Goal: Task Accomplishment & Management: Use online tool/utility

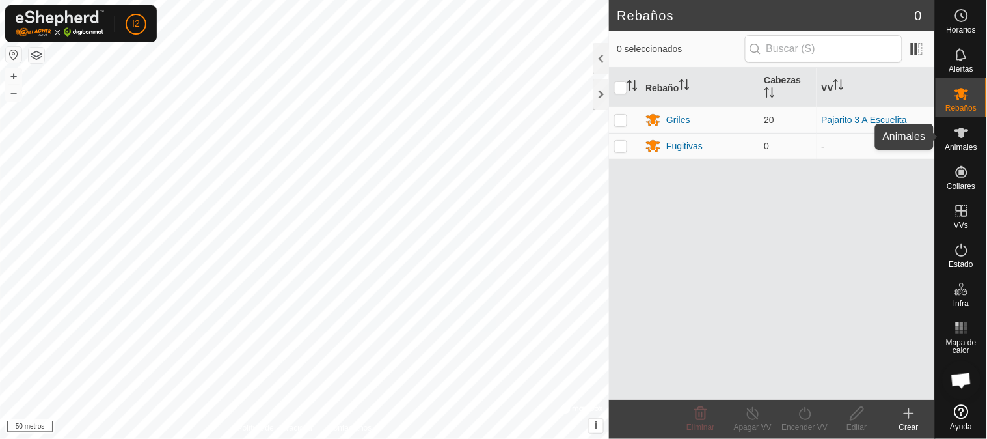
click at [952, 144] on font "Animales" at bounding box center [961, 146] width 32 height 9
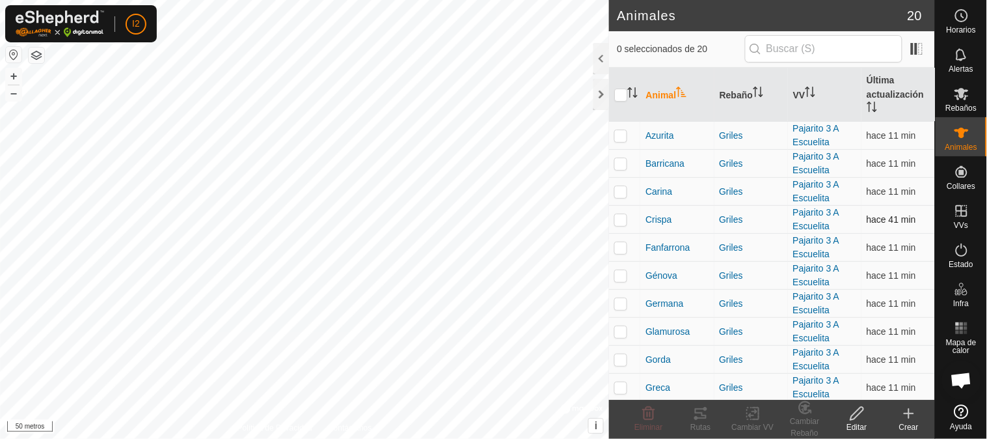
click at [617, 223] on p-checkbox at bounding box center [620, 219] width 13 height 10
checkbox input "true"
click at [623, 245] on p-checkbox at bounding box center [620, 247] width 13 height 10
checkbox input "true"
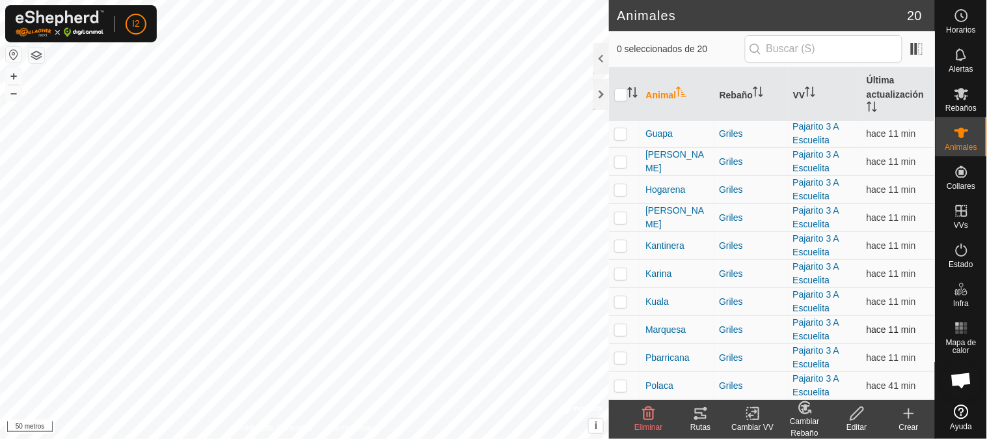
click at [615, 330] on p-checkbox at bounding box center [620, 329] width 13 height 10
checkbox input "true"
click at [622, 385] on p-checkbox at bounding box center [620, 385] width 13 height 10
checkbox input "true"
click at [704, 412] on icon at bounding box center [701, 413] width 16 height 16
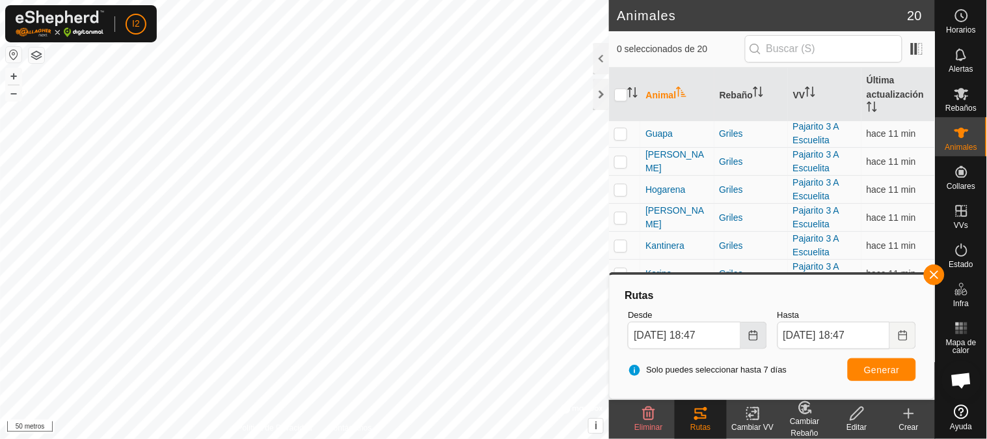
click at [751, 334] on icon "Elija fecha" at bounding box center [753, 335] width 8 height 10
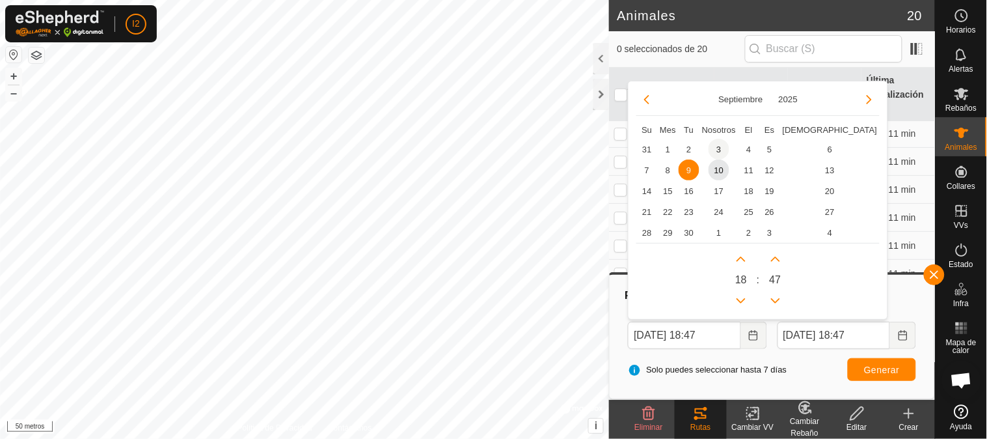
click at [718, 148] on span "3" at bounding box center [719, 149] width 21 height 21
type input "[DATE] 18:47"
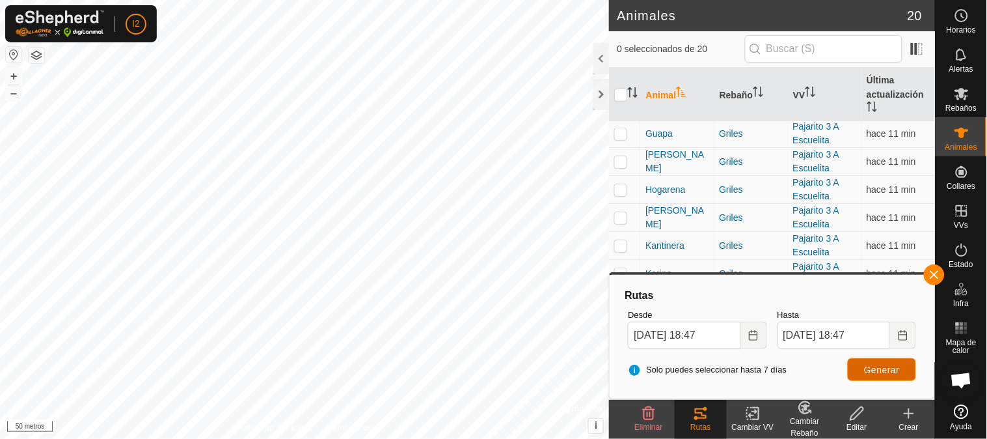
click at [872, 371] on font "Generar" at bounding box center [882, 369] width 36 height 10
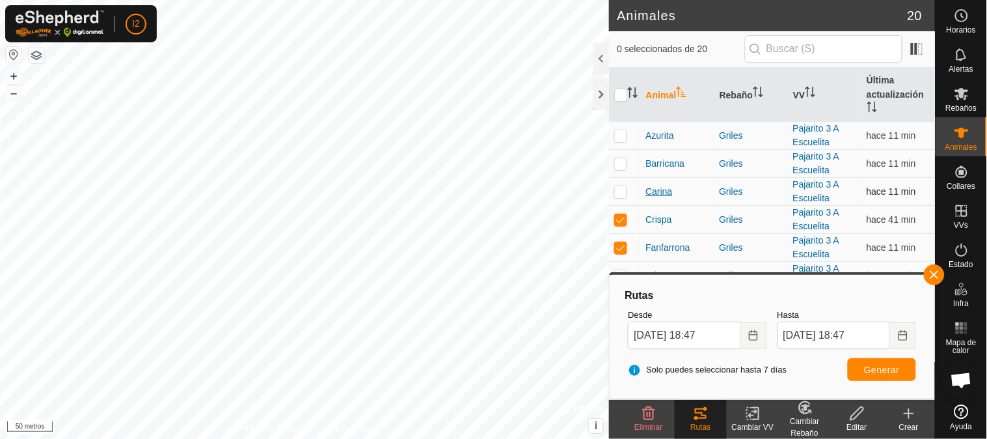
scroll to position [72, 0]
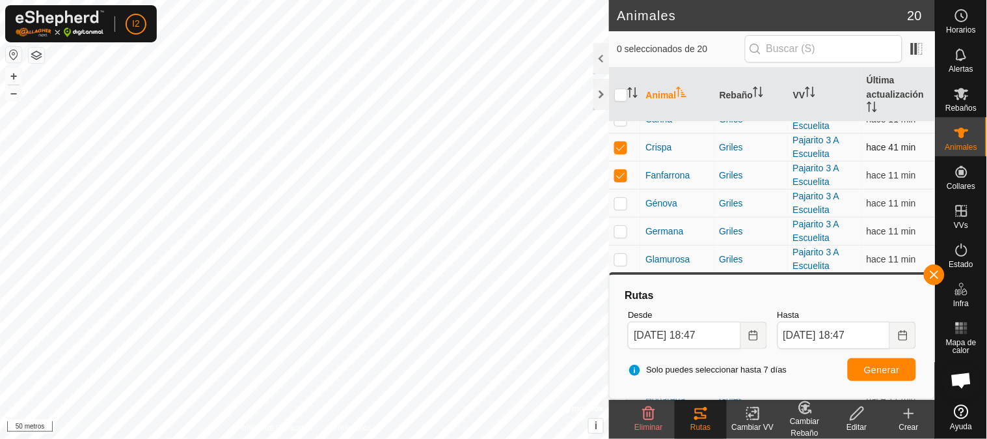
click at [615, 144] on p-checkbox at bounding box center [620, 147] width 13 height 10
checkbox input "false"
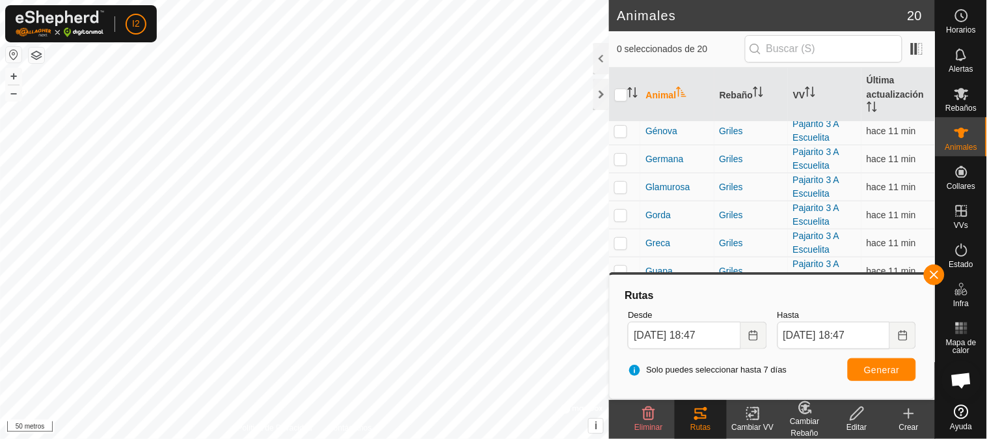
scroll to position [282, 0]
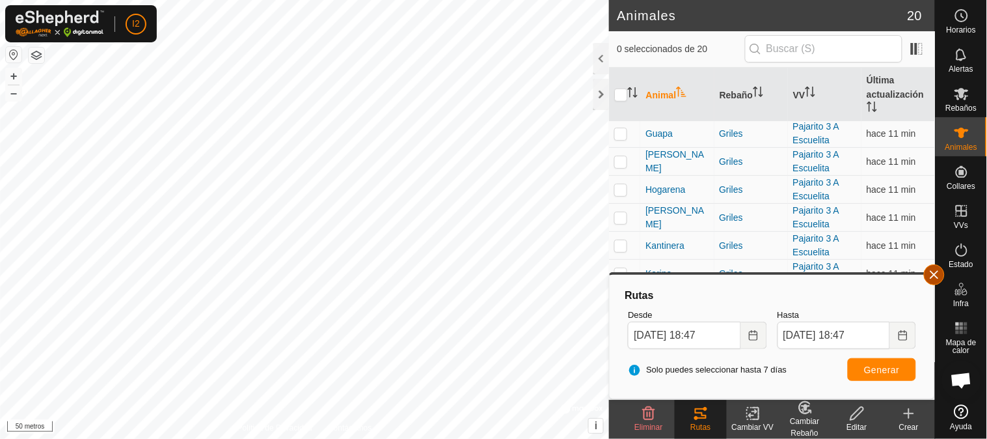
click at [938, 274] on button "button" at bounding box center [934, 274] width 21 height 21
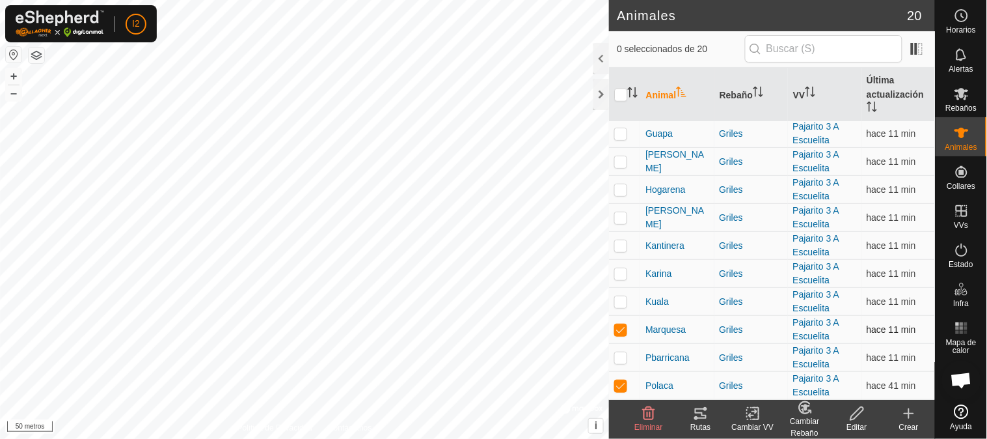
click at [622, 329] on p-checkbox at bounding box center [620, 329] width 13 height 10
checkbox input "false"
click at [623, 382] on p-checkbox at bounding box center [620, 385] width 13 height 10
checkbox input "false"
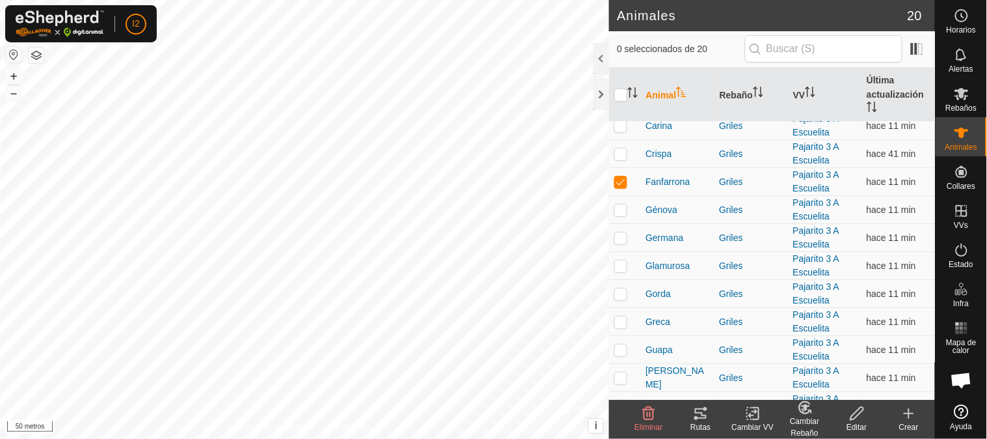
scroll to position [0, 0]
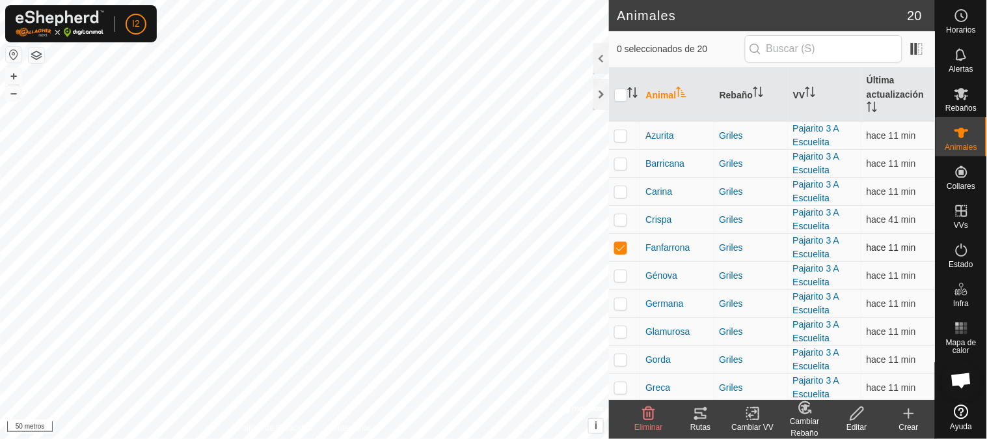
click at [617, 245] on p-checkbox at bounding box center [620, 247] width 13 height 10
checkbox input "false"
click at [617, 131] on p-checkbox at bounding box center [620, 135] width 13 height 10
click at [703, 414] on icon at bounding box center [701, 413] width 12 height 10
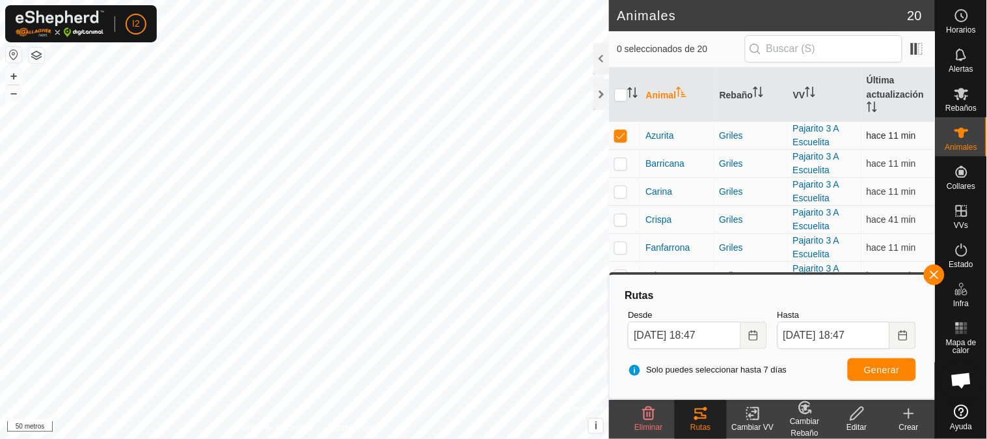
click at [622, 133] on p-checkbox at bounding box center [620, 135] width 13 height 10
checkbox input "false"
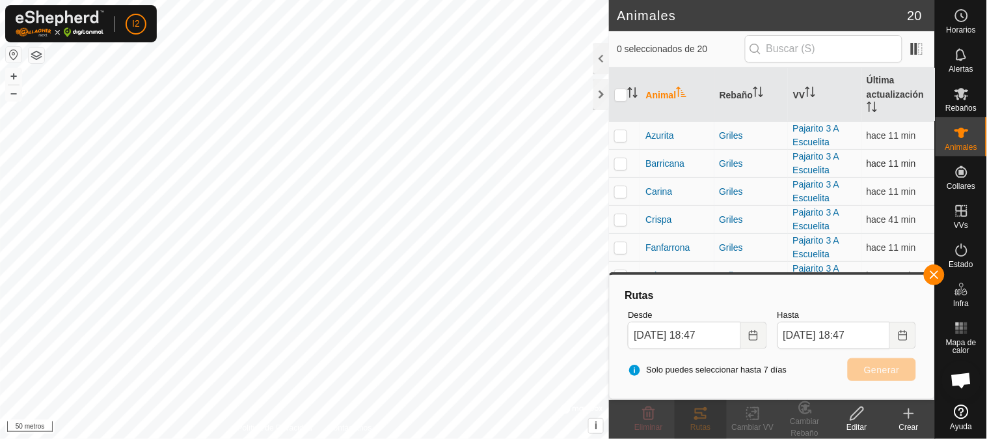
click at [615, 164] on p-checkbox at bounding box center [620, 163] width 13 height 10
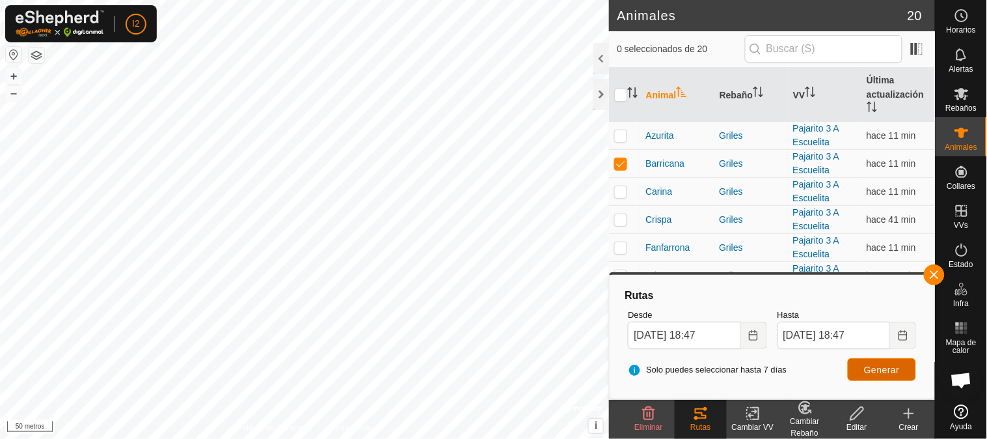
click at [886, 366] on font "Generar" at bounding box center [882, 369] width 36 height 10
click at [623, 159] on p-checkbox at bounding box center [620, 163] width 13 height 10
checkbox input "false"
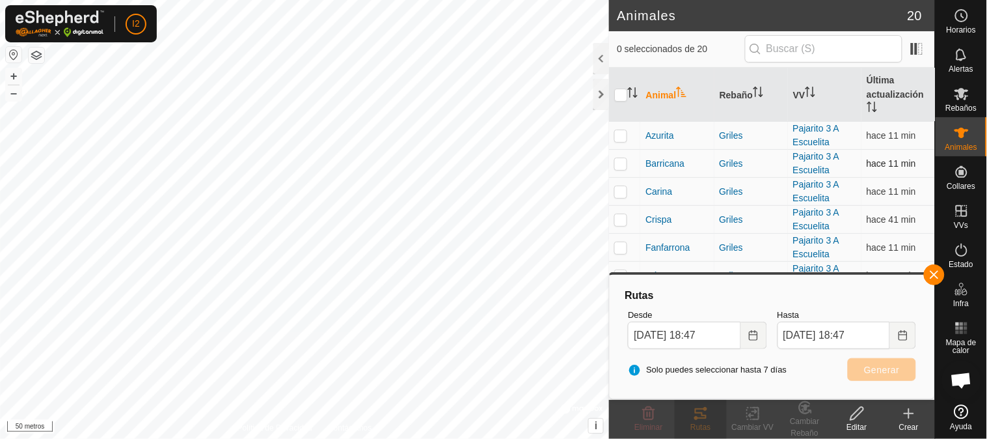
scroll to position [282, 0]
click at [928, 275] on button "button" at bounding box center [934, 274] width 21 height 21
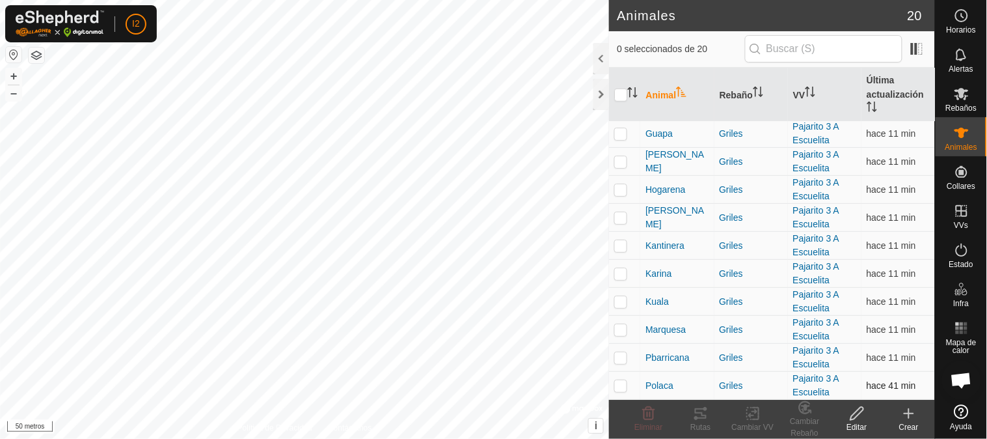
click at [620, 380] on p-checkbox at bounding box center [620, 385] width 13 height 10
checkbox input "true"
click at [619, 353] on p-checkbox at bounding box center [620, 357] width 13 height 10
checkbox input "true"
click at [625, 383] on p-checkbox at bounding box center [620, 385] width 13 height 10
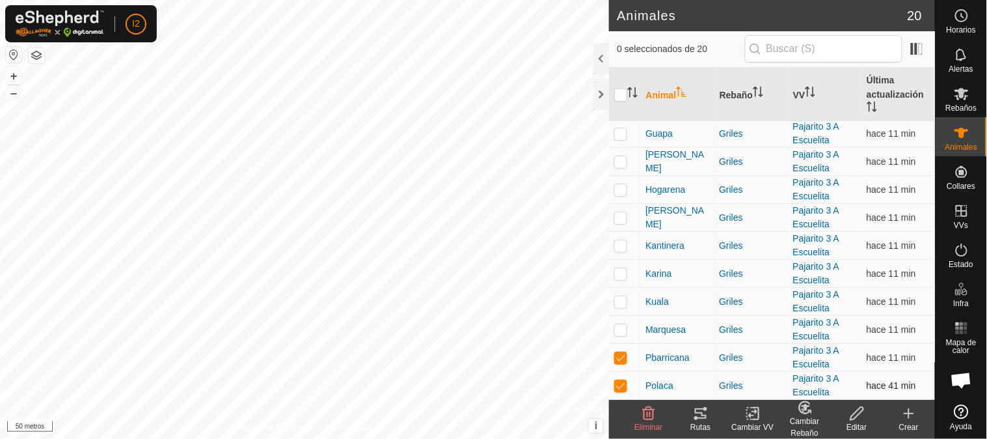
checkbox input "false"
click at [621, 301] on p-checkbox at bounding box center [620, 301] width 13 height 10
checkbox input "true"
click at [697, 417] on icon at bounding box center [696, 418] width 4 height 4
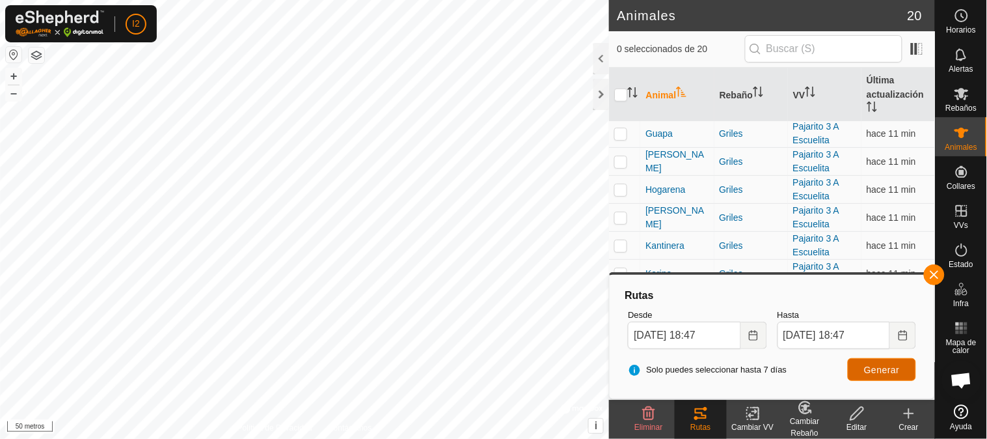
click at [881, 371] on font "Generar" at bounding box center [882, 369] width 36 height 10
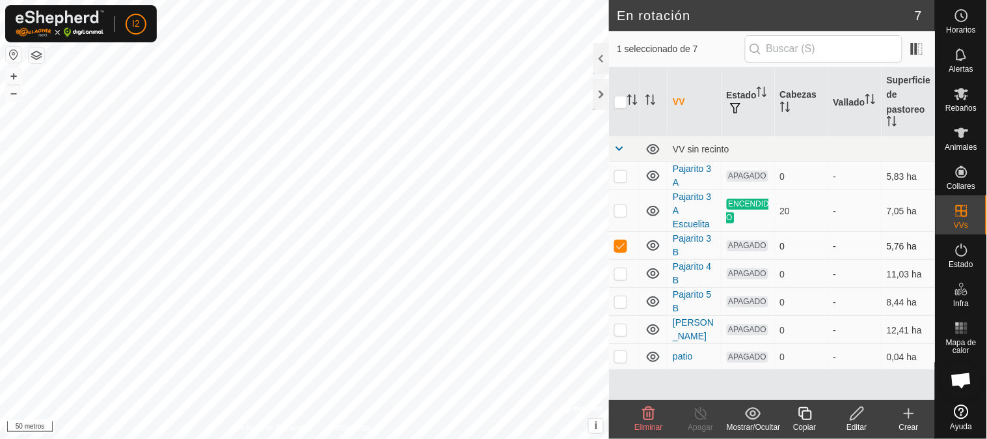
click at [619, 245] on p-checkbox at bounding box center [620, 245] width 13 height 10
checkbox input "false"
click at [679, 169] on font "Pajarito 3 A" at bounding box center [692, 175] width 38 height 24
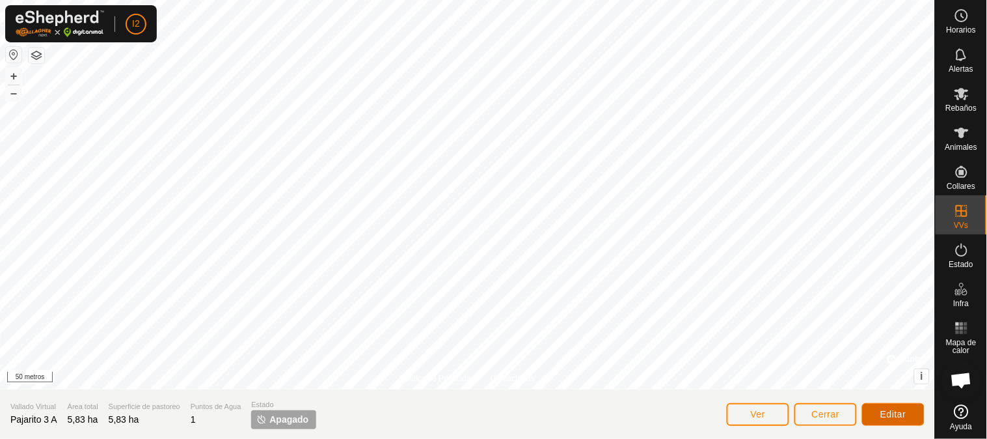
click at [882, 414] on font "Editar" at bounding box center [893, 414] width 26 height 10
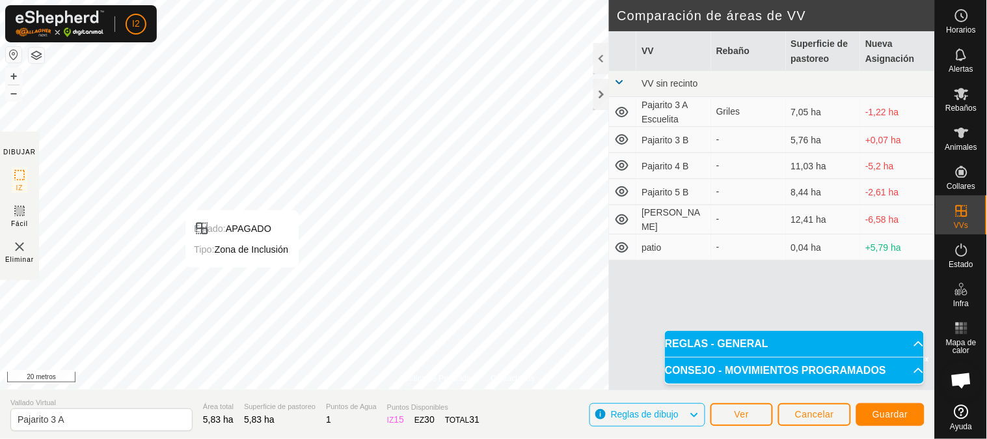
click at [236, 261] on div "Estado: APAGADO Tipo: Zona de Inclusión + – ⇧ i © Mapbox , © OpenStreetMap , Me…" at bounding box center [467, 194] width 935 height 389
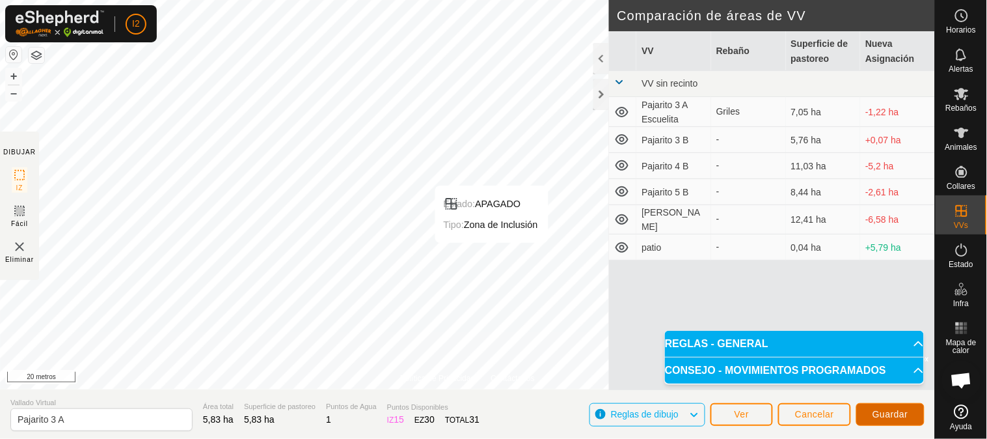
click at [885, 414] on font "Guardar" at bounding box center [890, 414] width 36 height 10
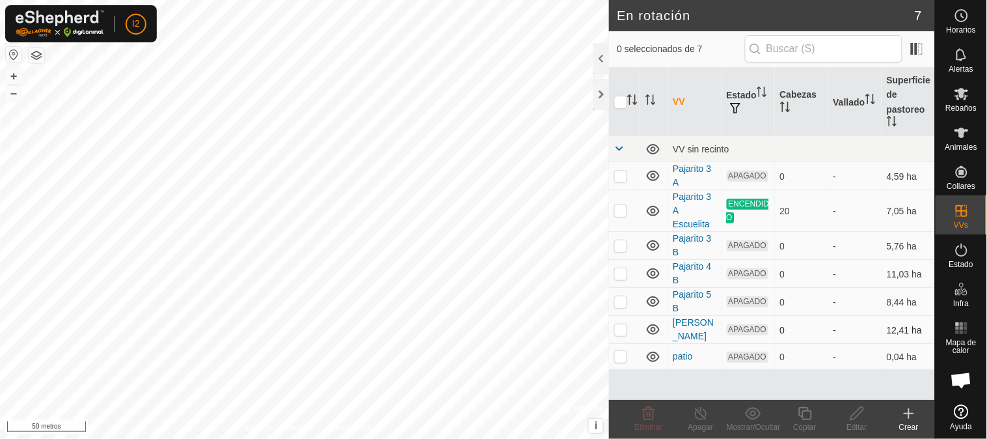
click at [619, 330] on p-checkbox at bounding box center [620, 329] width 13 height 10
checkbox input "true"
click at [856, 413] on icon at bounding box center [857, 413] width 16 height 16
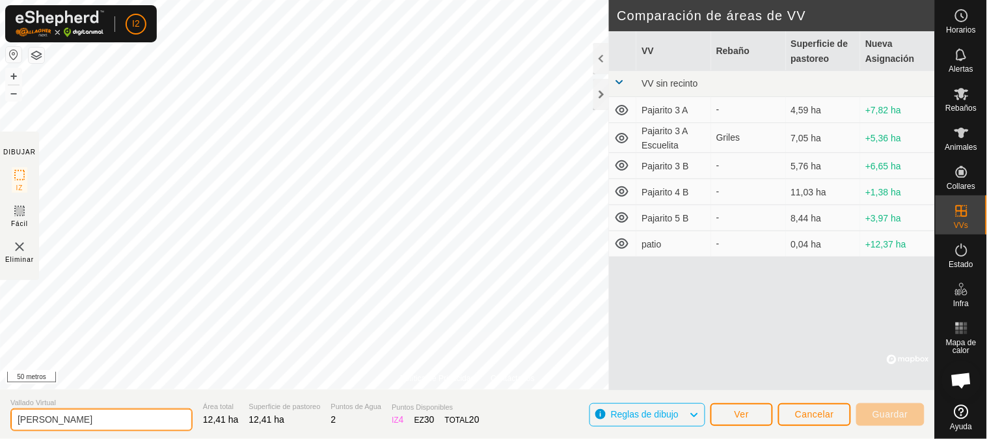
drag, startPoint x: 102, startPoint y: 424, endPoint x: 13, endPoint y: 427, distance: 89.2
click at [13, 427] on input "[PERSON_NAME]" at bounding box center [101, 419] width 182 height 23
type input "e"
type input "Encierre"
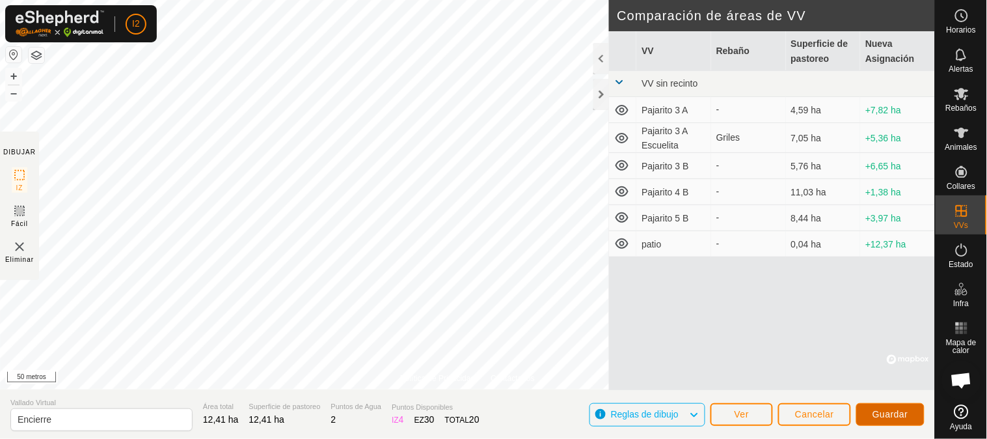
click at [884, 410] on font "Guardar" at bounding box center [890, 414] width 36 height 10
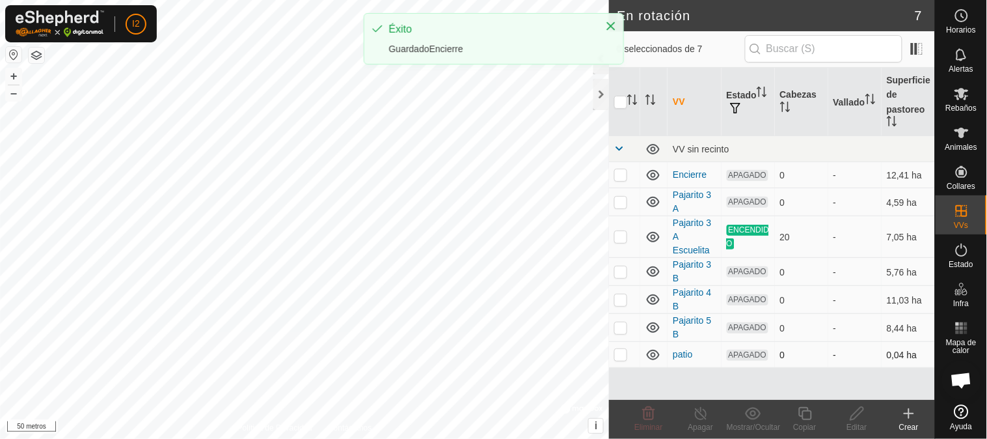
click at [615, 355] on p-checkbox at bounding box center [620, 354] width 13 height 10
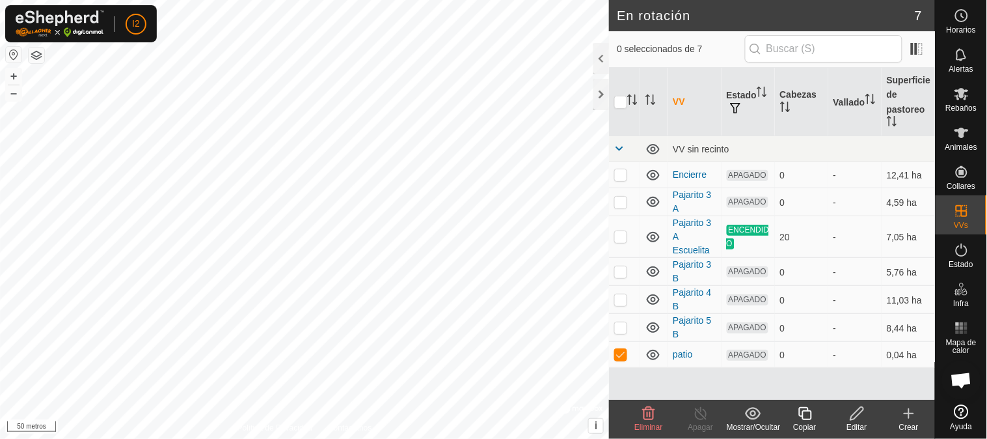
click at [647, 415] on icon at bounding box center [649, 413] width 16 height 16
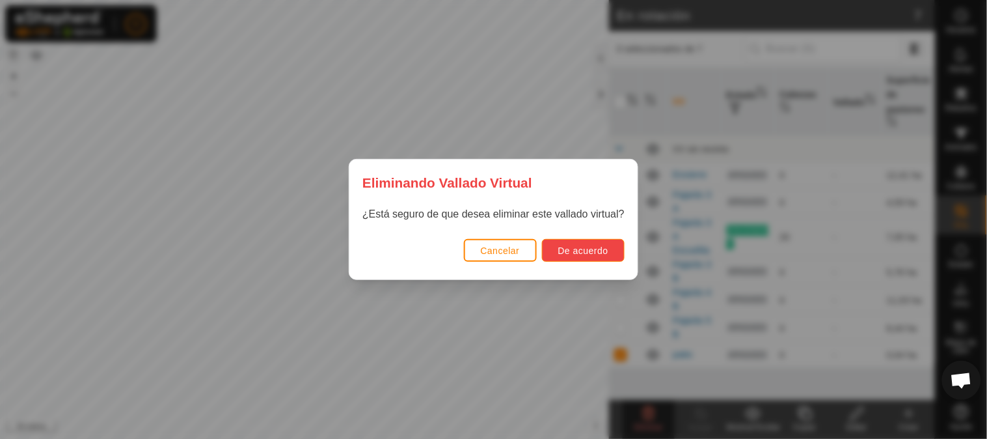
click at [577, 252] on font "De acuerdo" at bounding box center [583, 250] width 50 height 10
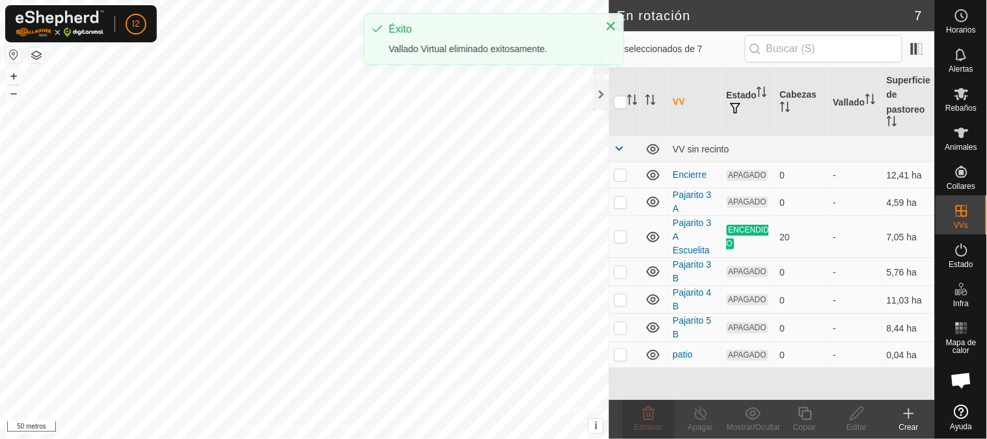
checkbox input "false"
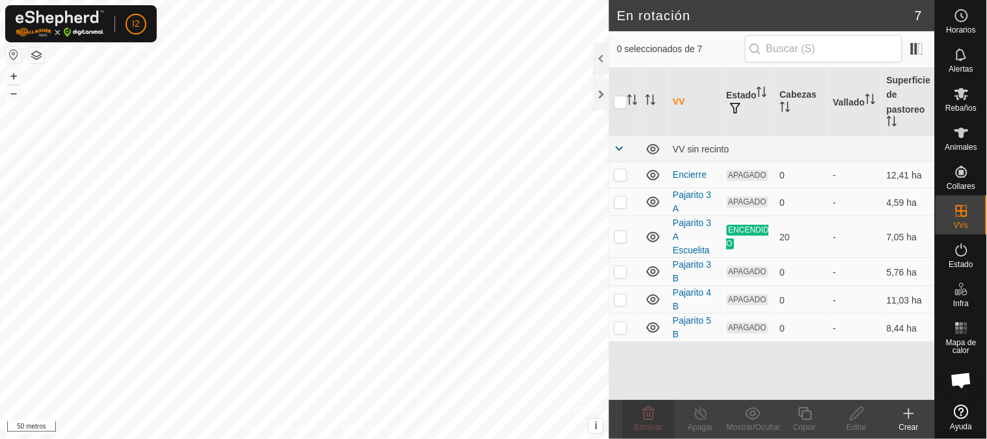
checkbox input "true"
click at [856, 419] on icon at bounding box center [857, 413] width 16 height 16
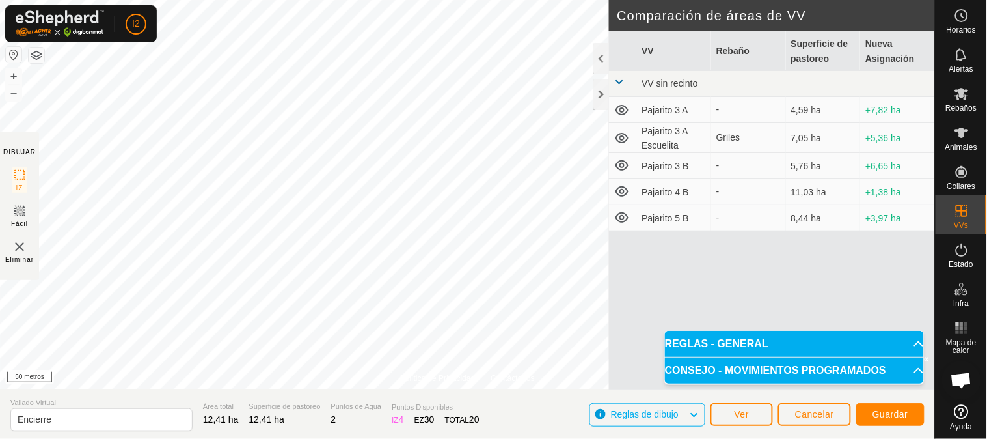
click at [211, 393] on div "Política de Privacidad Contáctanos Estado: APAGADO Tipo: Zona de Inclusión + – …" at bounding box center [467, 219] width 935 height 439
click at [881, 415] on font "Guardar" at bounding box center [890, 414] width 36 height 10
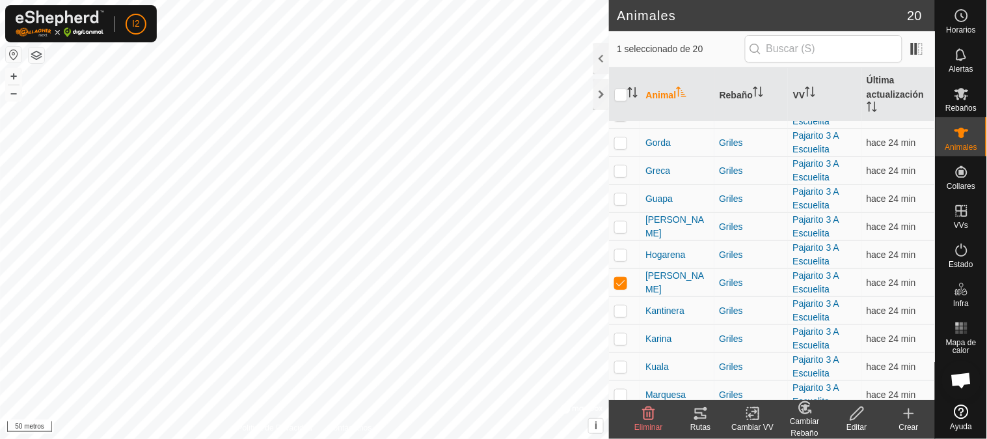
scroll to position [282, 0]
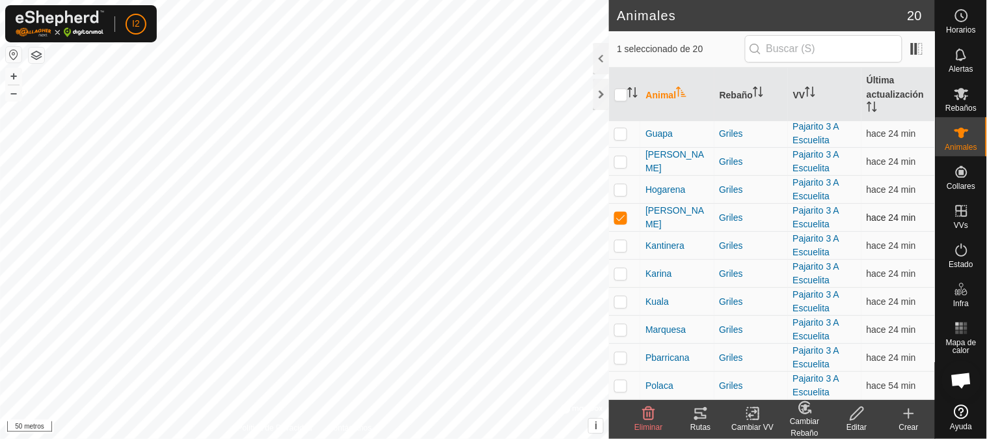
click at [620, 217] on p-checkbox at bounding box center [620, 217] width 13 height 10
checkbox input "false"
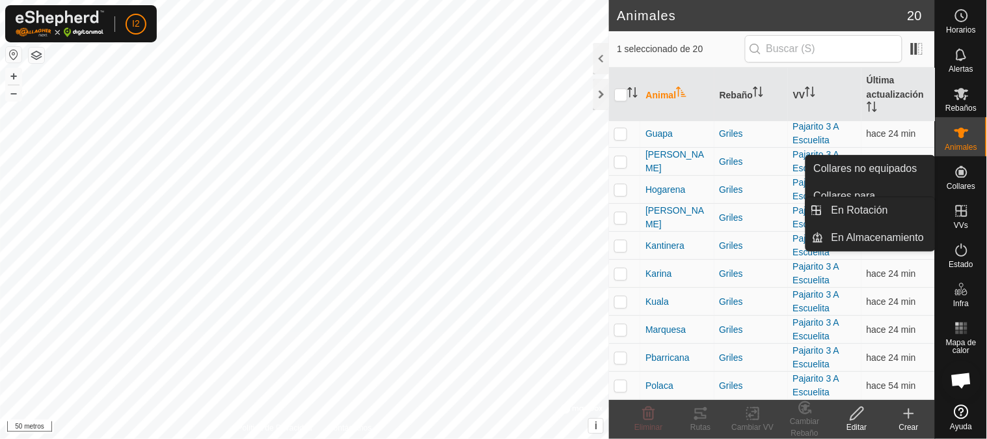
click at [963, 217] on icon at bounding box center [962, 211] width 16 height 16
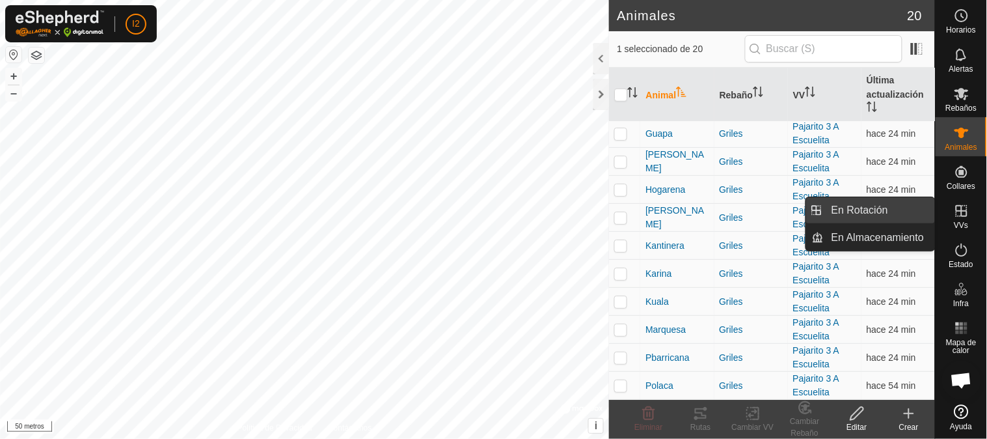
click at [854, 212] on link "En Rotación" at bounding box center [879, 210] width 111 height 26
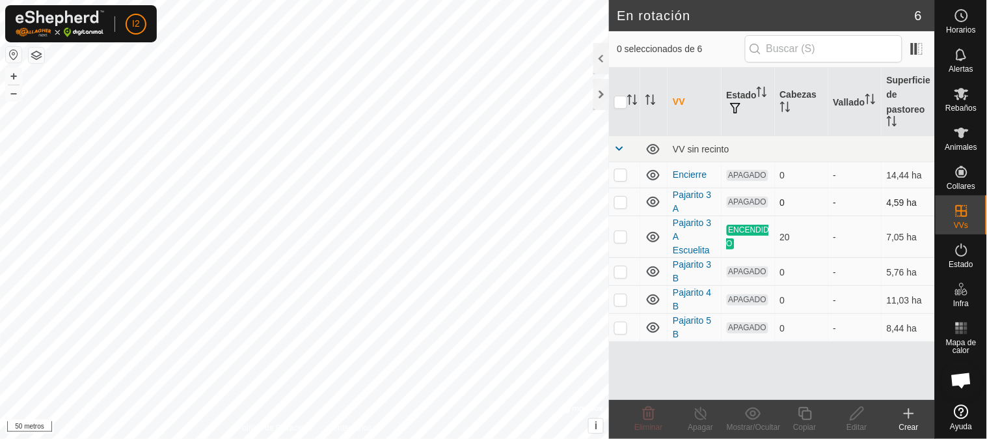
click at [619, 203] on p-checkbox at bounding box center [620, 201] width 13 height 10
checkbox input "true"
click at [857, 414] on icon at bounding box center [857, 413] width 16 height 16
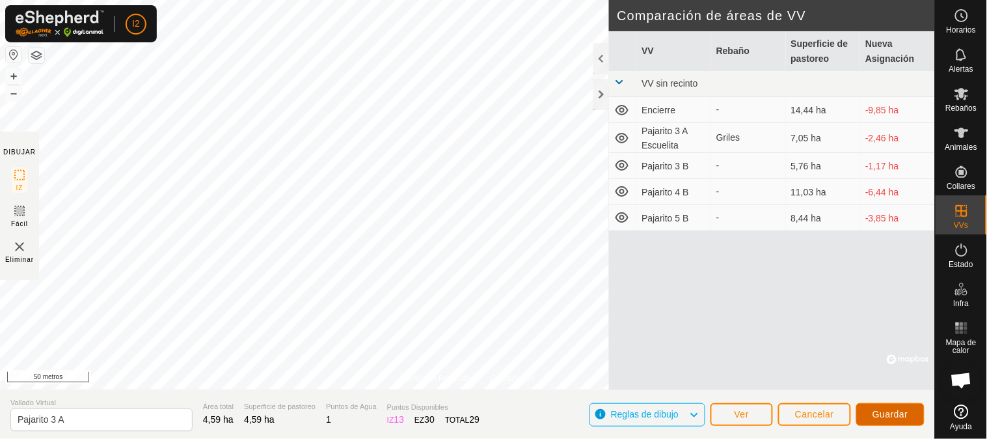
click at [898, 412] on font "Guardar" at bounding box center [890, 414] width 36 height 10
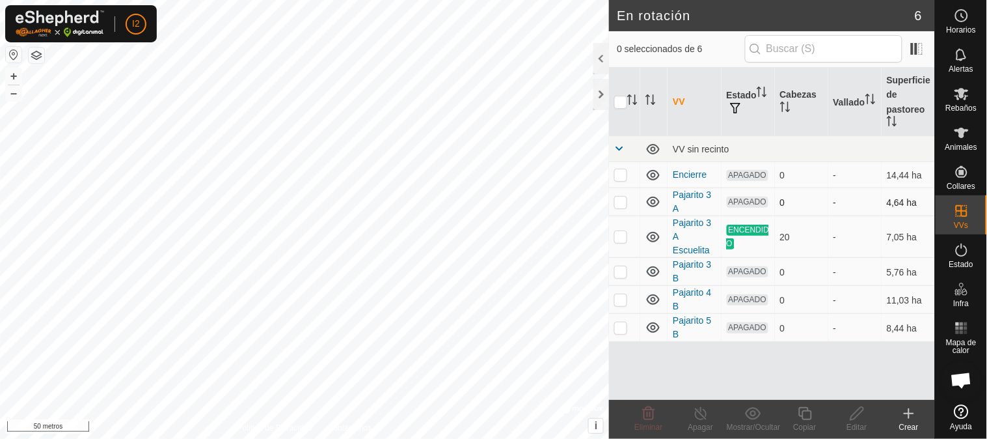
click at [618, 202] on p-checkbox at bounding box center [620, 201] width 13 height 10
checkbox input "true"
click at [667, 262] on div "En rotación 6 0 seleccionados de 6 VV Estado Cabezas Vallado Superficie de past…" at bounding box center [467, 219] width 935 height 439
click at [751, 414] on icon at bounding box center [753, 413] width 16 height 12
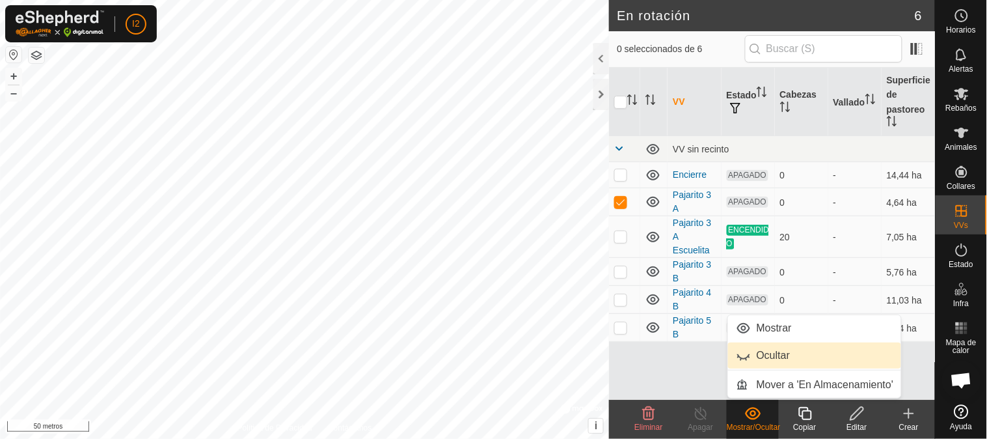
click at [763, 354] on link "Ocultar" at bounding box center [815, 355] width 174 height 26
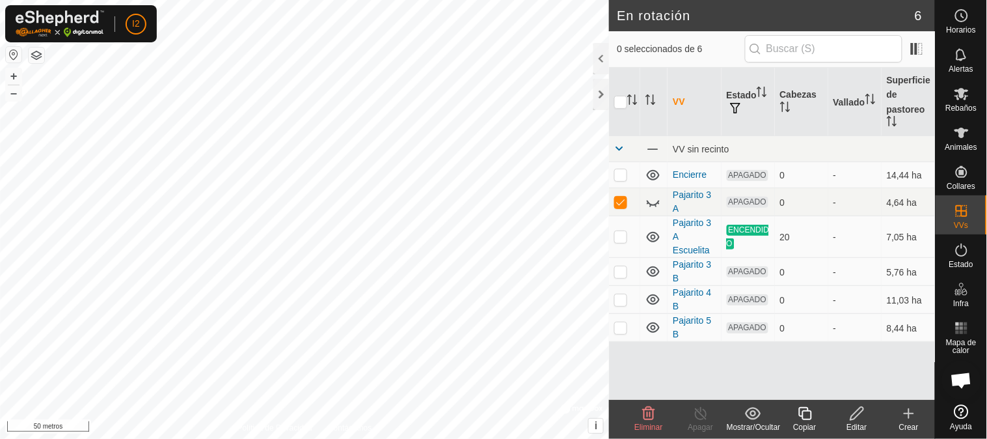
click at [750, 412] on icon at bounding box center [753, 413] width 16 height 16
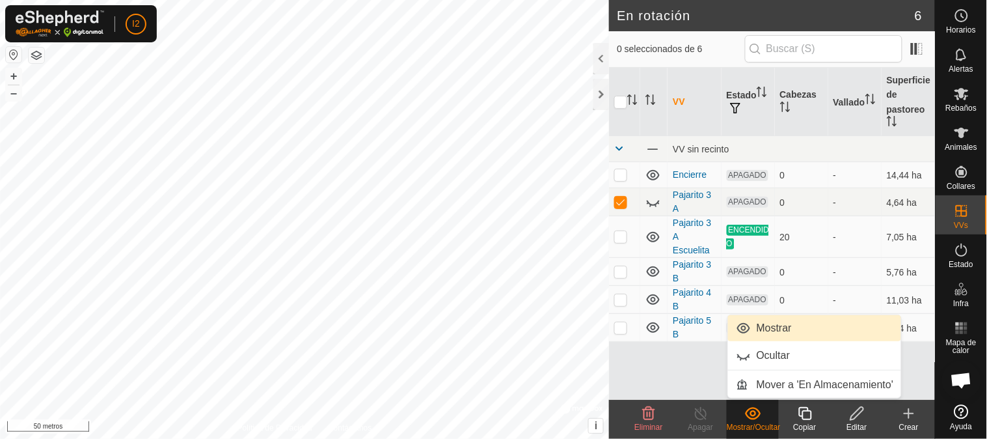
click at [764, 329] on link "Mostrar" at bounding box center [815, 328] width 174 height 26
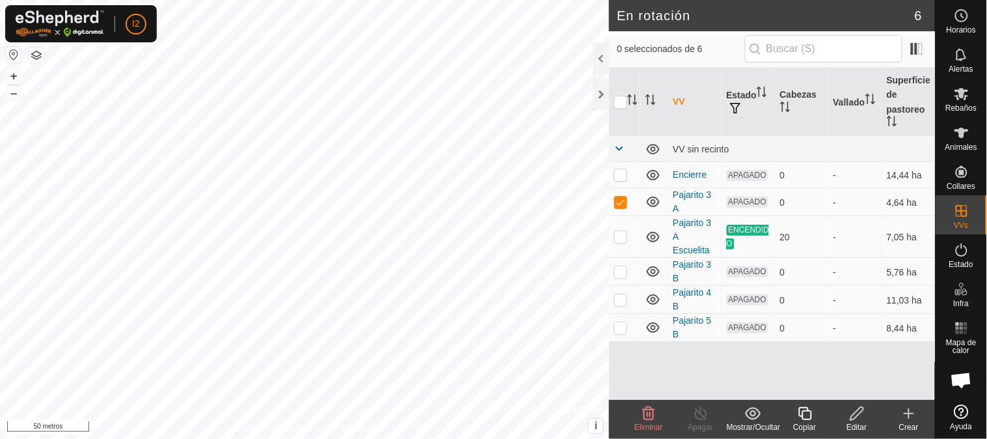
click at [818, 361] on div "VV Estado Cabezas Vallado Superficie de pastoreo VV sin recinto Encierre APAGAD…" at bounding box center [772, 234] width 326 height 332
click at [620, 234] on p-checkbox at bounding box center [620, 236] width 13 height 10
checkbox input "false"
click at [620, 203] on p-checkbox at bounding box center [620, 201] width 13 height 10
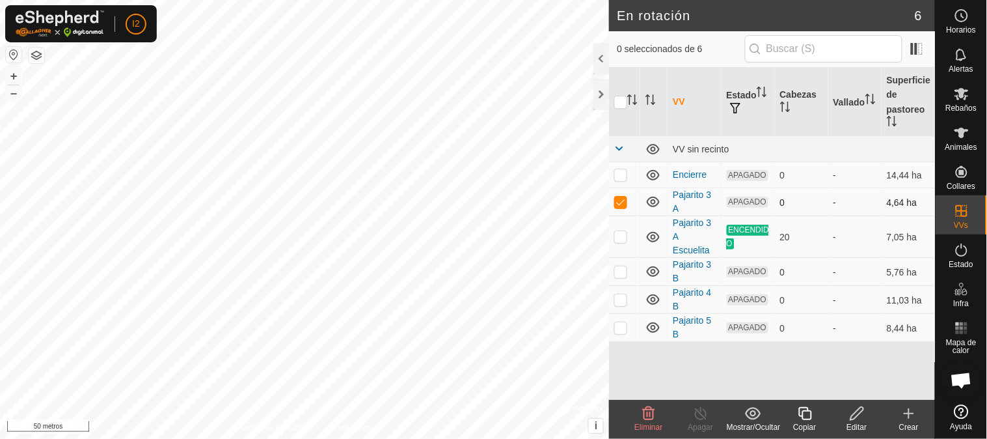
checkbox input "false"
click at [965, 94] on icon at bounding box center [962, 94] width 16 height 16
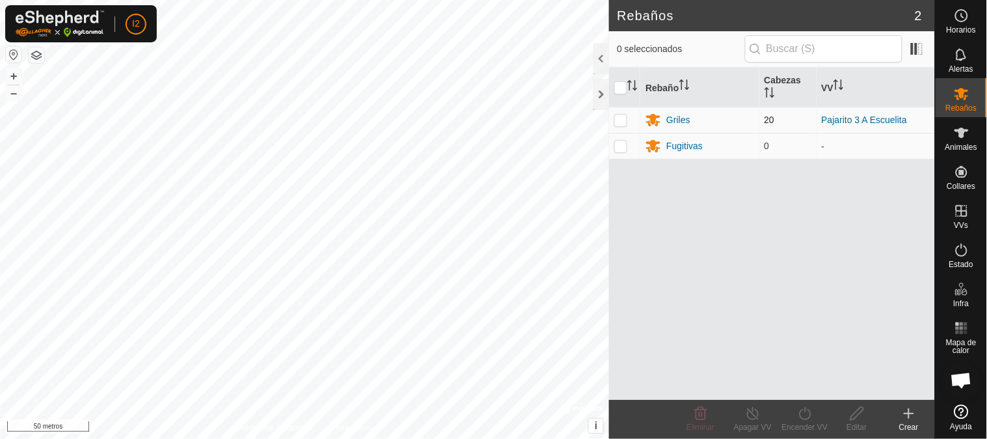
click at [618, 122] on p-checkbox at bounding box center [620, 120] width 13 height 10
checkbox input "true"
click at [803, 414] on icon at bounding box center [805, 413] width 16 height 16
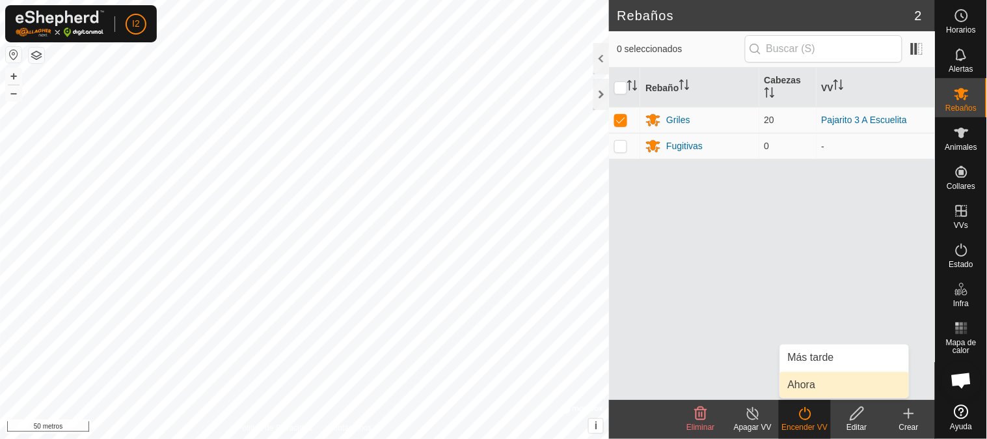
click at [802, 385] on link "Ahora" at bounding box center [844, 384] width 129 height 26
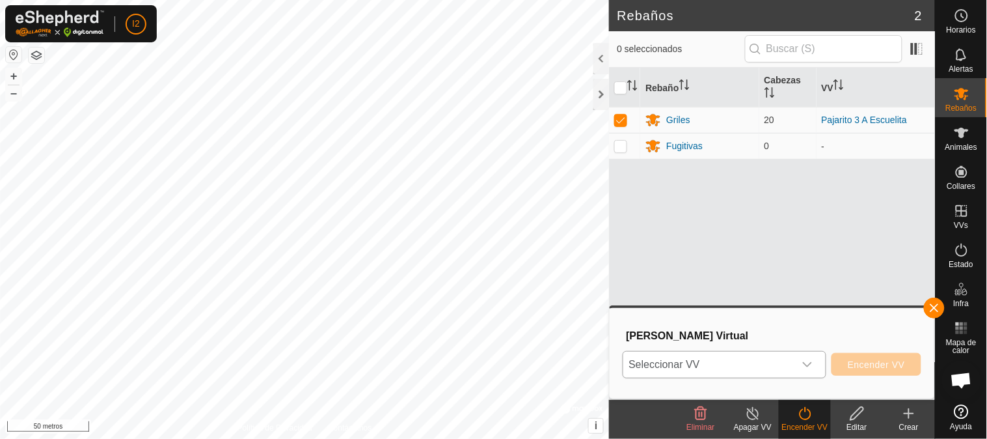
click at [773, 365] on span "Seleccionar VV" at bounding box center [708, 364] width 171 height 26
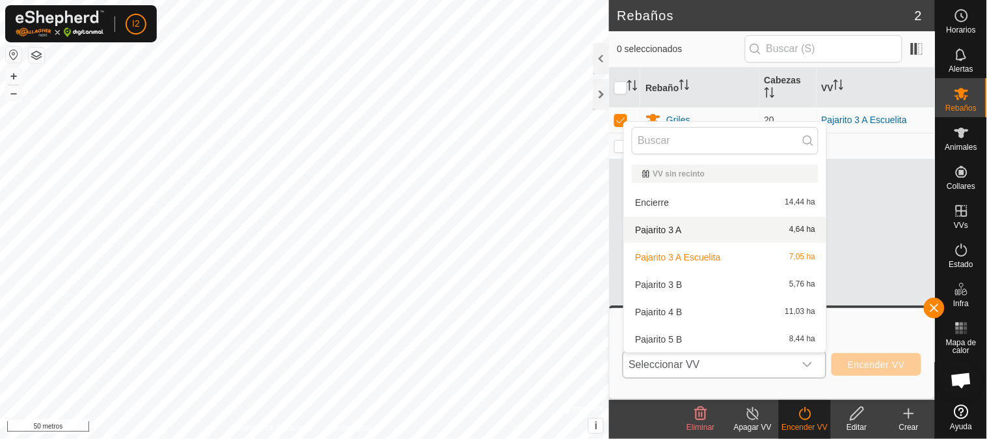
click at [666, 228] on li "Pajarito 3 A 4,64 ha" at bounding box center [725, 230] width 202 height 26
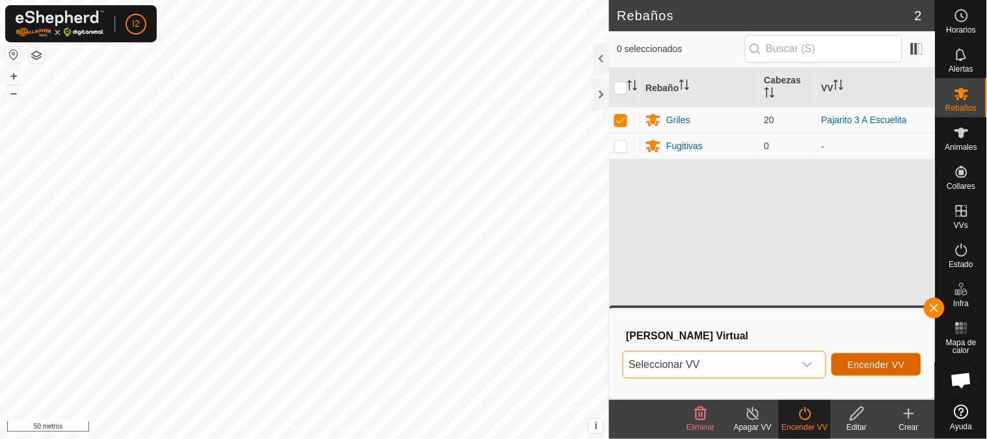
click at [875, 365] on font "Encender VV" at bounding box center [876, 364] width 57 height 10
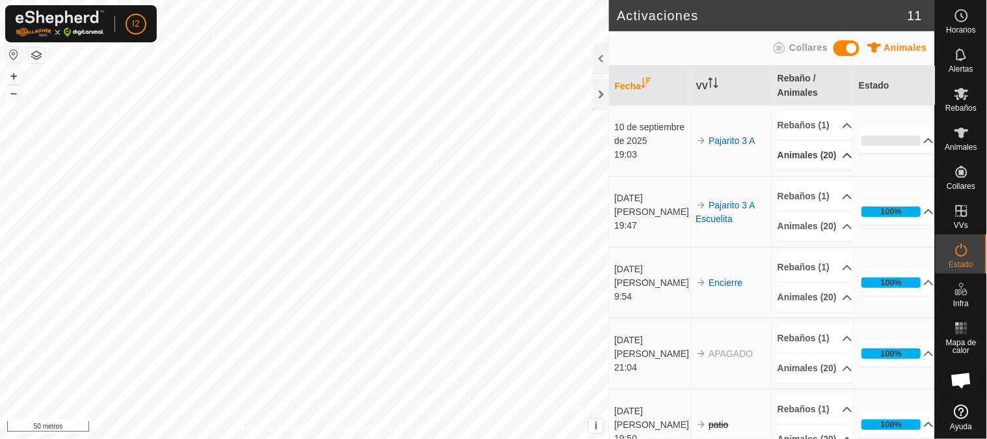
click at [824, 170] on p-accordion-header "Animales (20)" at bounding box center [814, 155] width 75 height 29
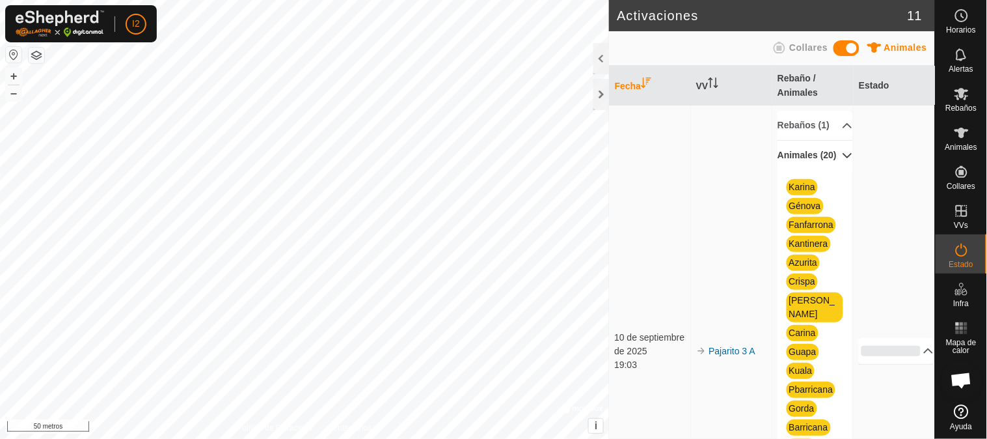
click at [842, 161] on icon at bounding box center [847, 155] width 10 height 10
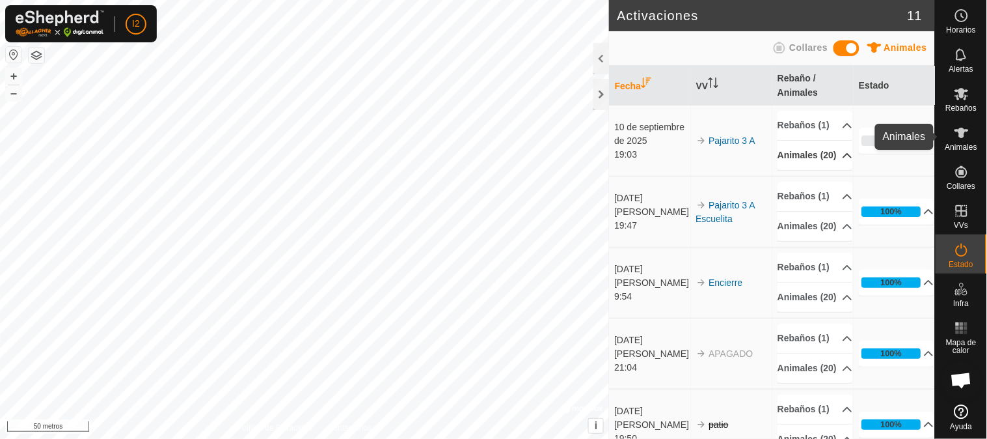
click at [956, 139] on icon at bounding box center [962, 133] width 16 height 16
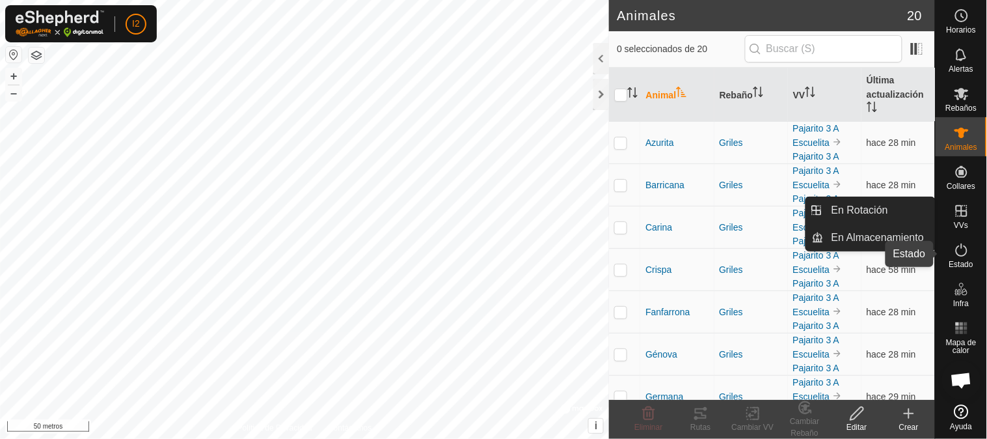
click at [959, 256] on icon at bounding box center [962, 250] width 16 height 16
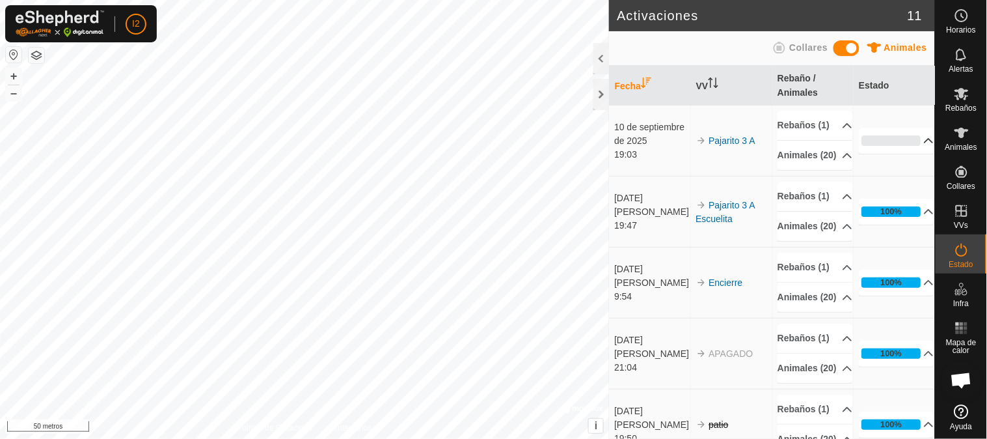
click at [896, 148] on p-accordion-header "0%" at bounding box center [896, 141] width 75 height 26
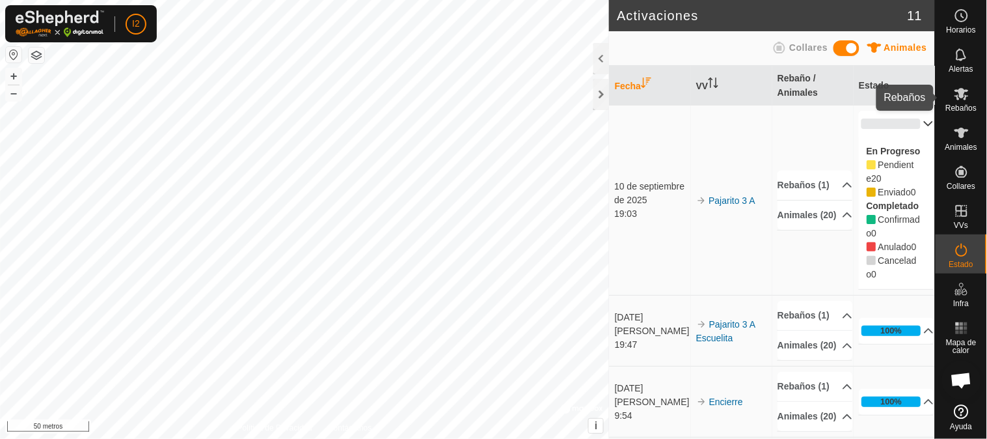
click at [954, 98] on icon at bounding box center [962, 94] width 16 height 16
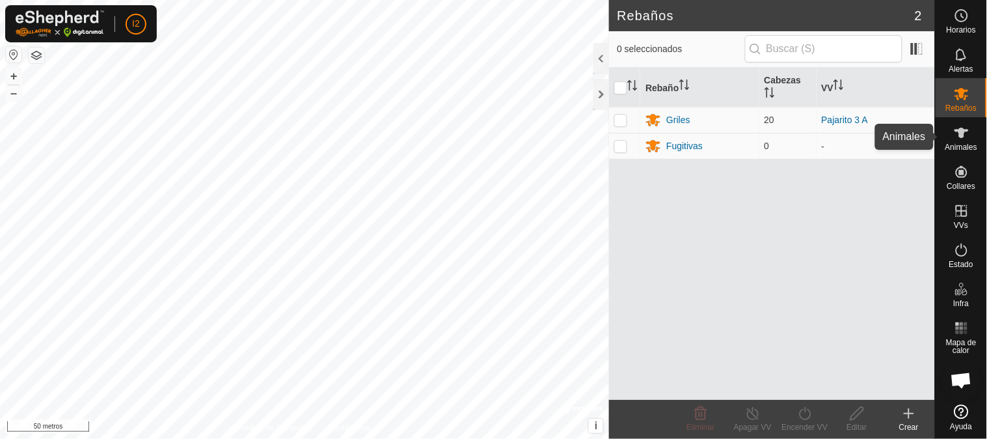
click at [964, 134] on icon at bounding box center [961, 133] width 14 height 10
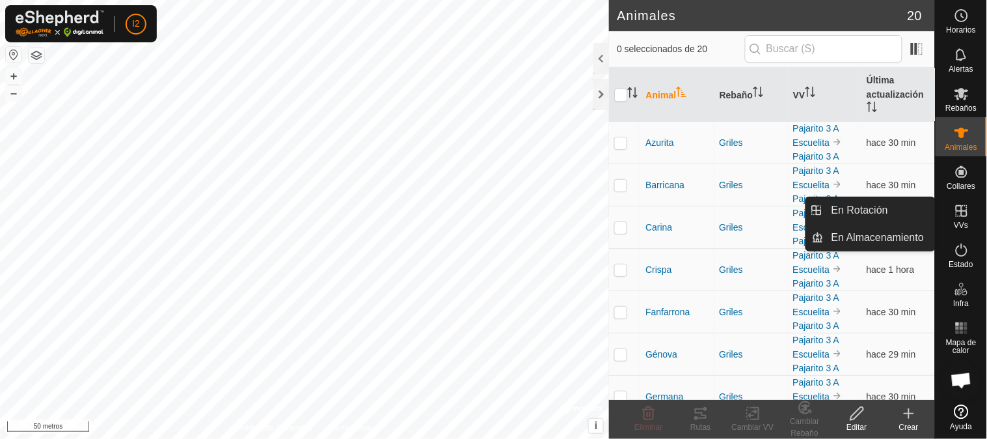
click at [956, 215] on icon at bounding box center [962, 211] width 12 height 12
click at [959, 252] on icon at bounding box center [962, 250] width 16 height 16
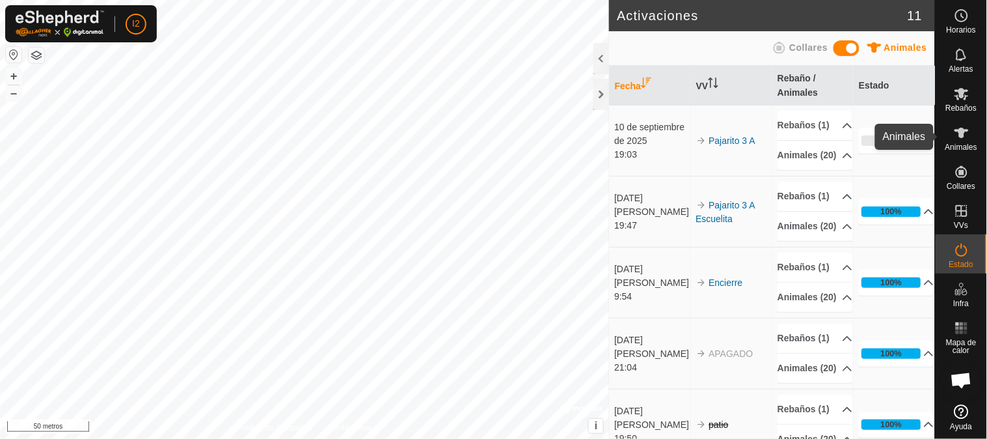
click at [961, 129] on icon at bounding box center [961, 133] width 14 height 10
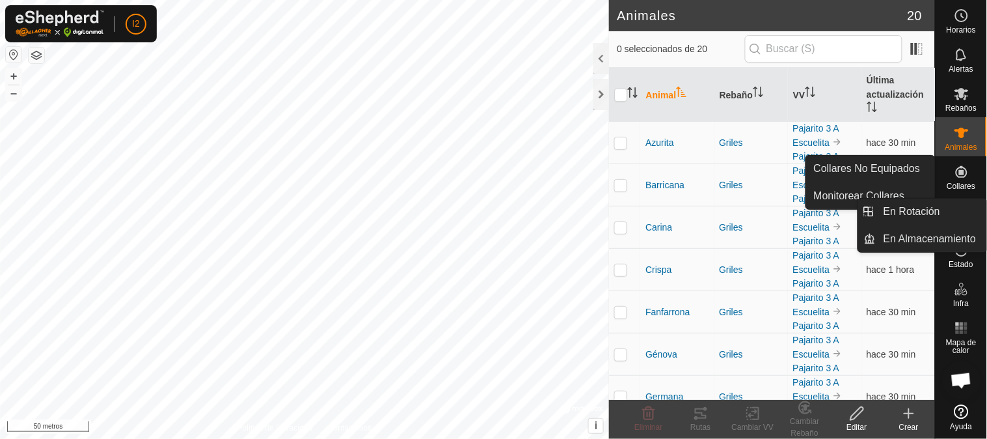
click at [963, 252] on icon at bounding box center [962, 250] width 16 height 16
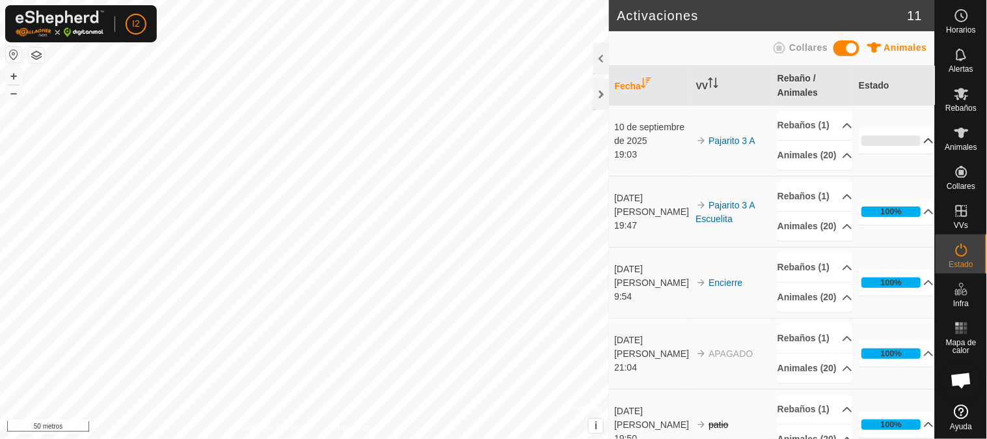
click at [869, 150] on p-accordion-header "0%" at bounding box center [896, 141] width 75 height 26
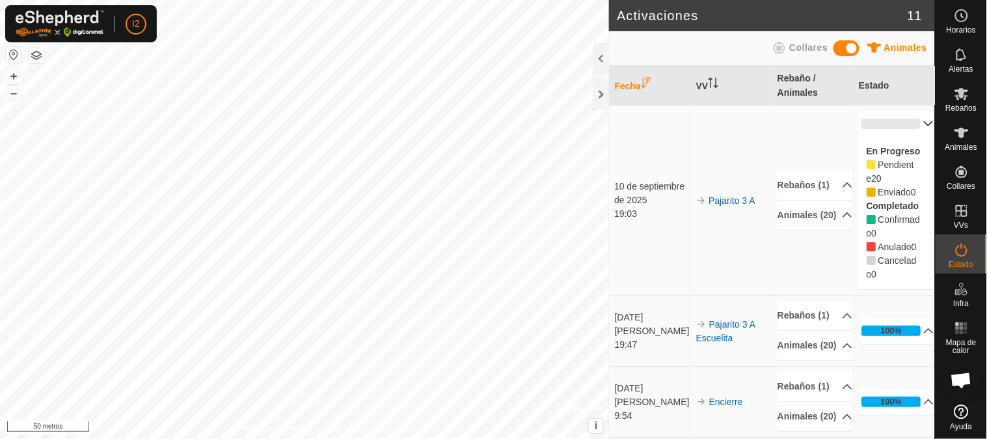
click at [733, 152] on td "Pajarito 3 A" at bounding box center [731, 200] width 81 height 190
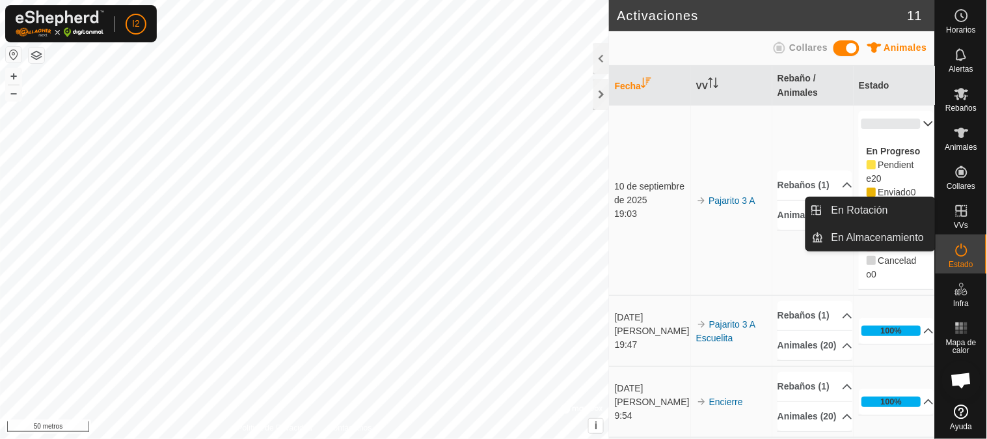
click at [960, 213] on icon at bounding box center [962, 211] width 16 height 16
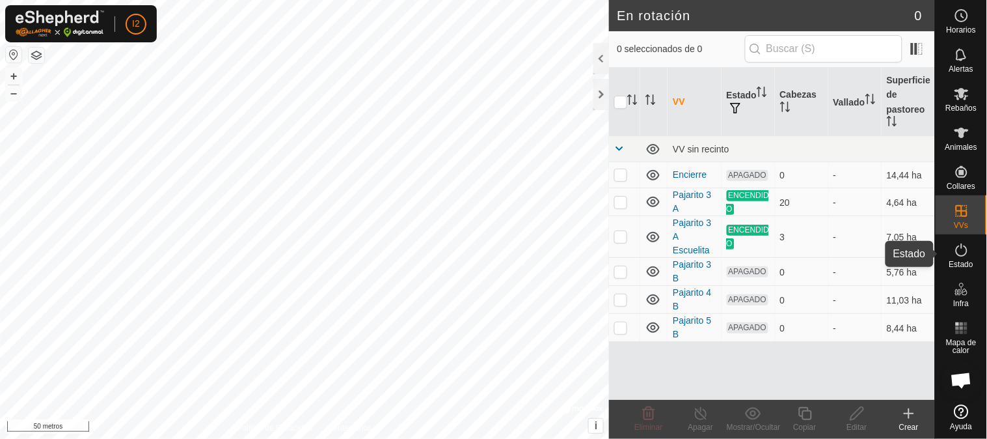
click at [968, 249] on icon at bounding box center [962, 250] width 16 height 16
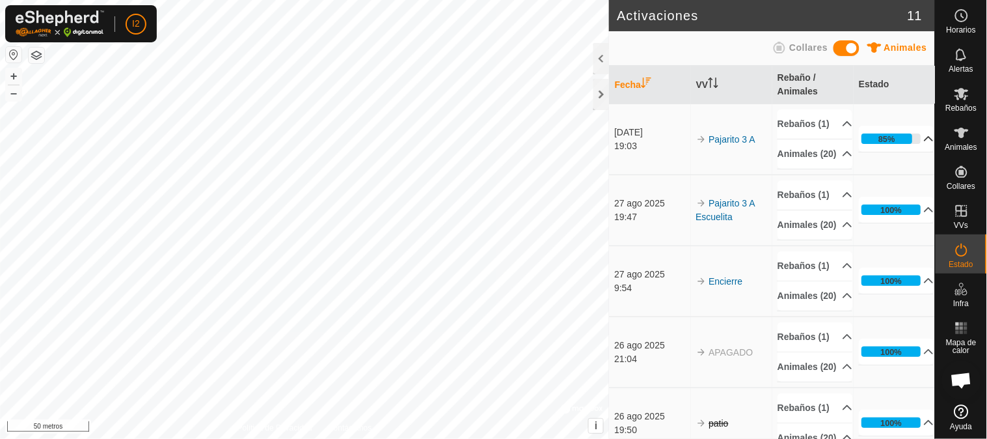
click at [906, 152] on p-accordion-header "85%" at bounding box center [896, 139] width 75 height 26
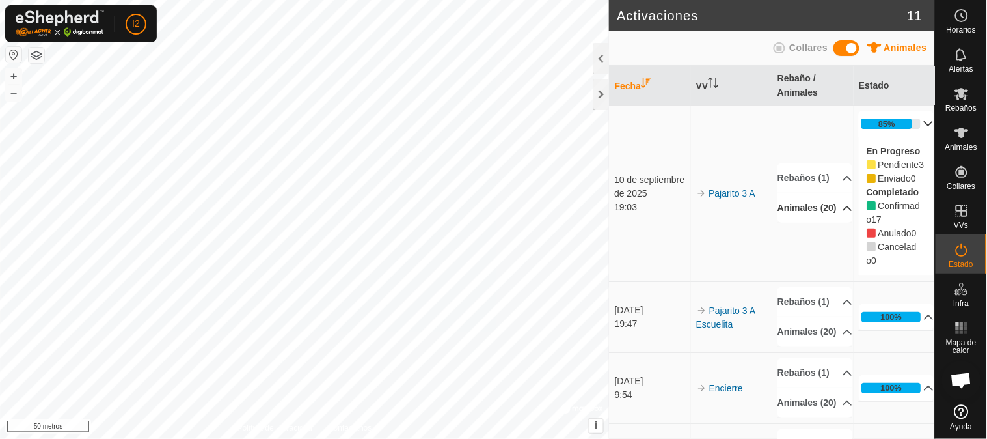
click at [798, 217] on p-accordion-header "Animales (20)" at bounding box center [814, 207] width 75 height 29
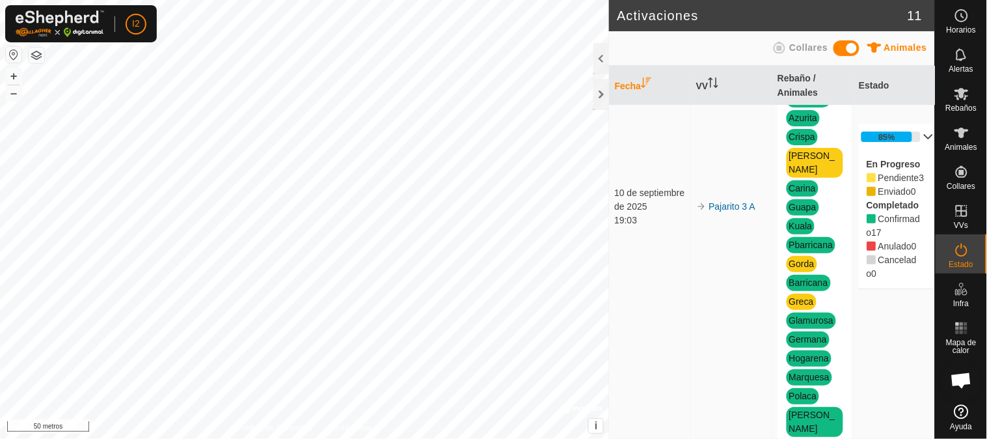
scroll to position [72, 0]
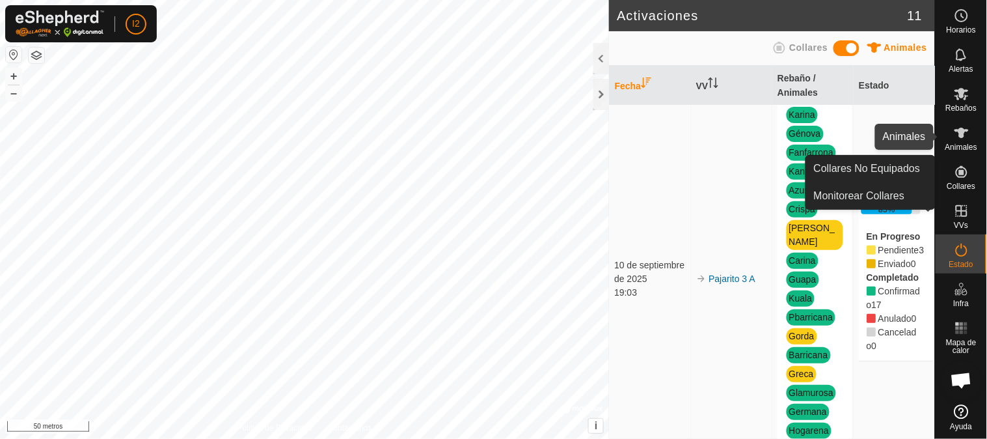
click at [959, 140] on icon at bounding box center [962, 133] width 16 height 16
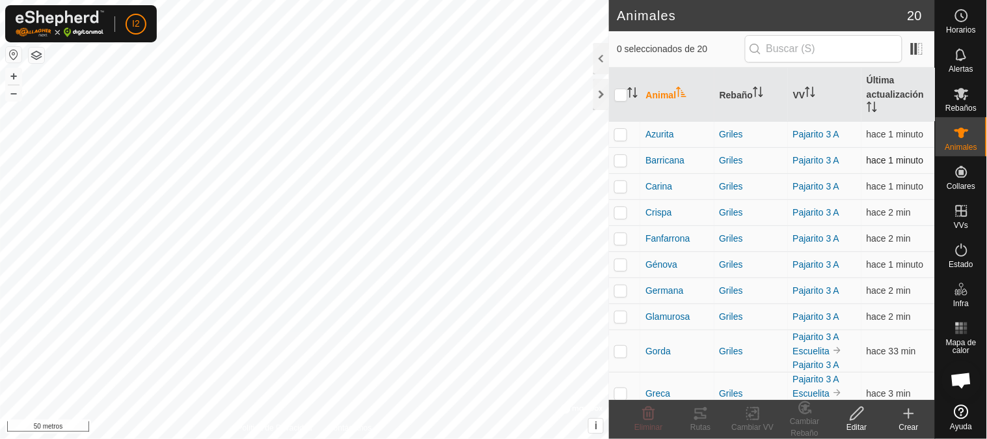
click at [620, 160] on p-checkbox at bounding box center [620, 160] width 13 height 10
click at [703, 415] on icon at bounding box center [701, 413] width 12 height 10
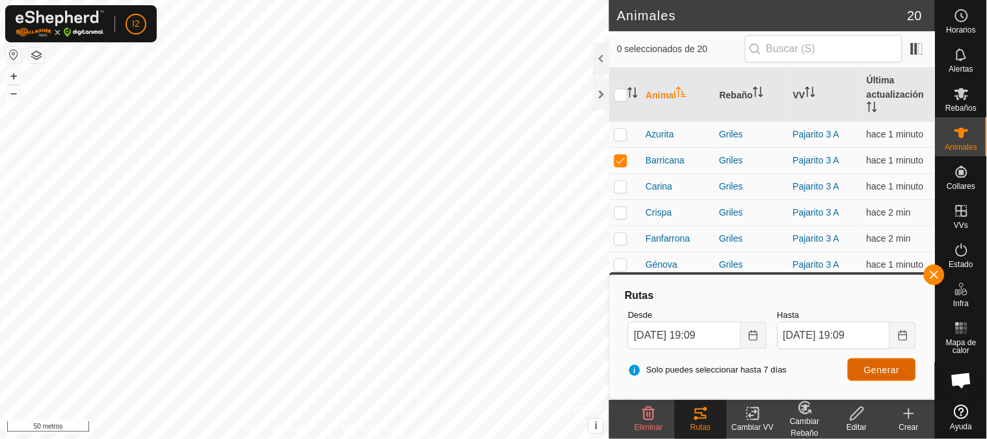
click at [869, 364] on font "Generar" at bounding box center [882, 369] width 36 height 10
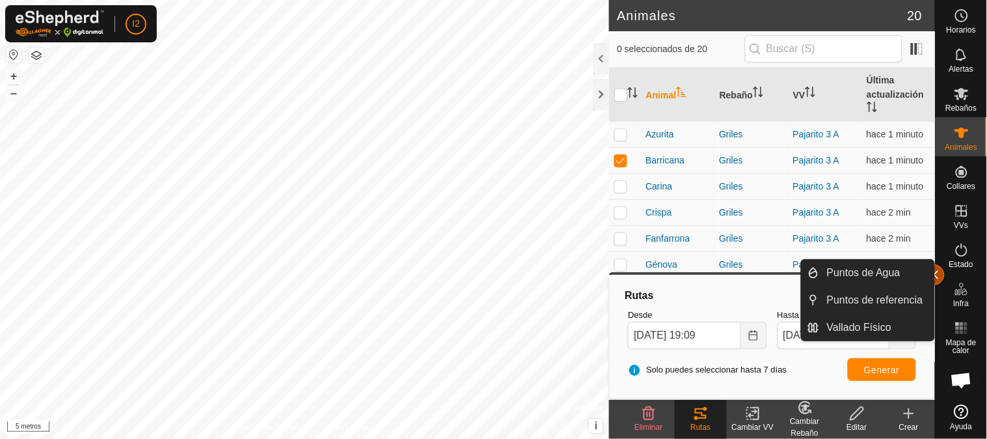
click at [939, 270] on button "button" at bounding box center [934, 274] width 21 height 21
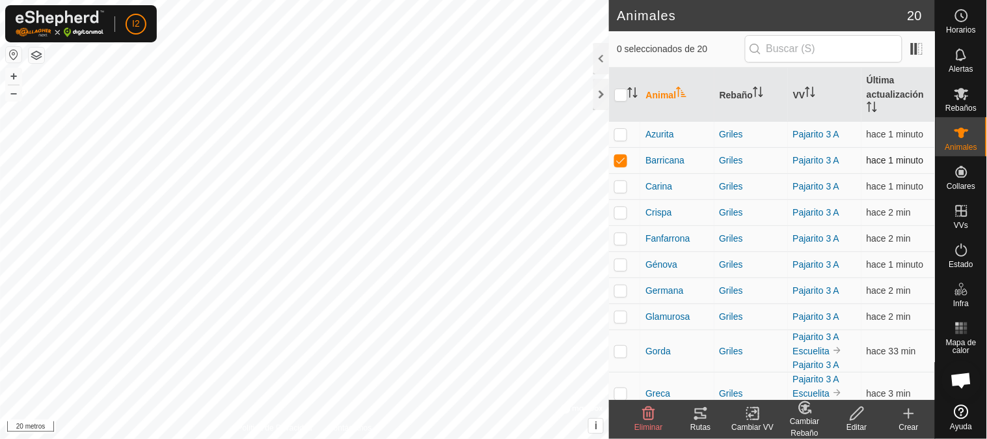
click at [623, 158] on p-checkbox at bounding box center [620, 160] width 13 height 10
checkbox input "false"
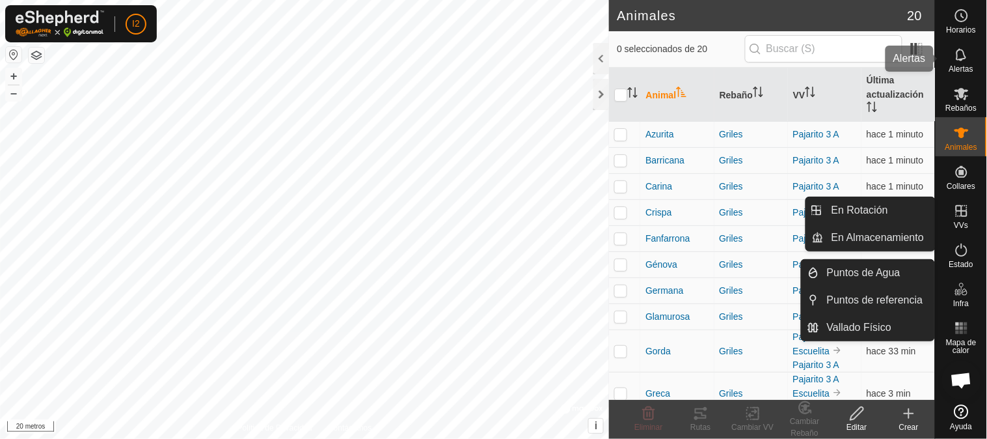
click at [957, 59] on icon at bounding box center [961, 54] width 10 height 12
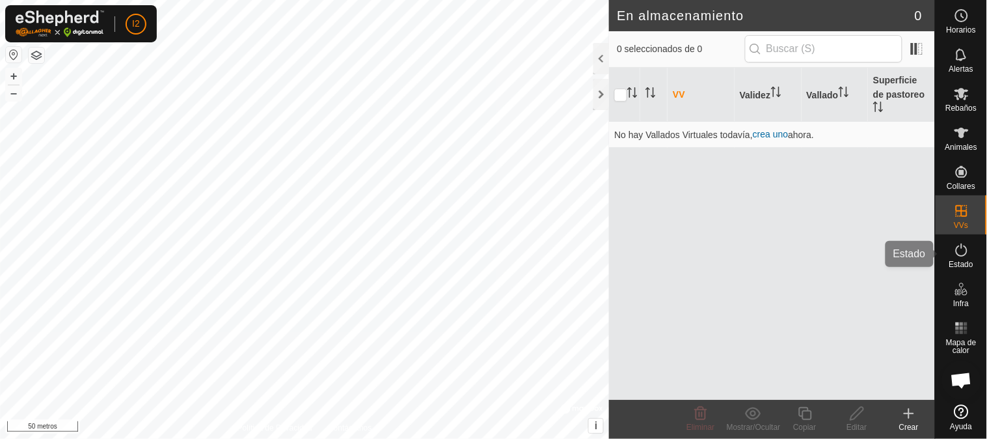
click at [964, 249] on icon at bounding box center [962, 250] width 16 height 16
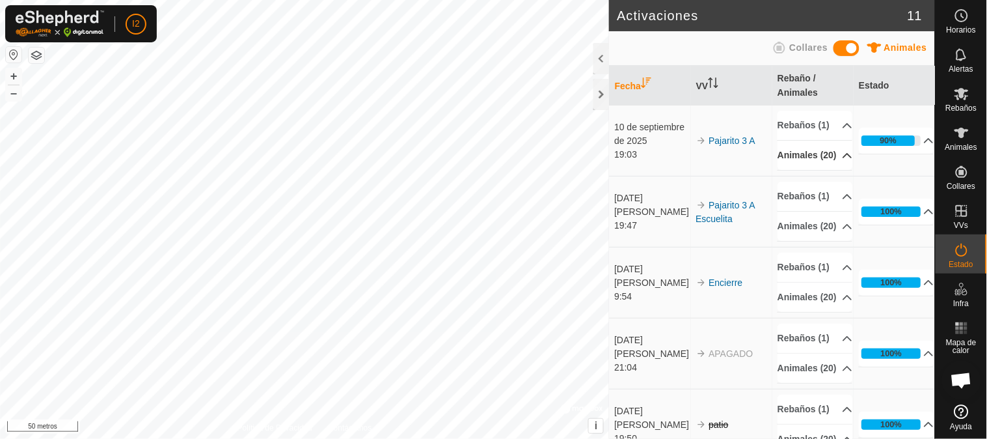
click at [823, 170] on p-accordion-header "Animales (20)" at bounding box center [814, 155] width 75 height 29
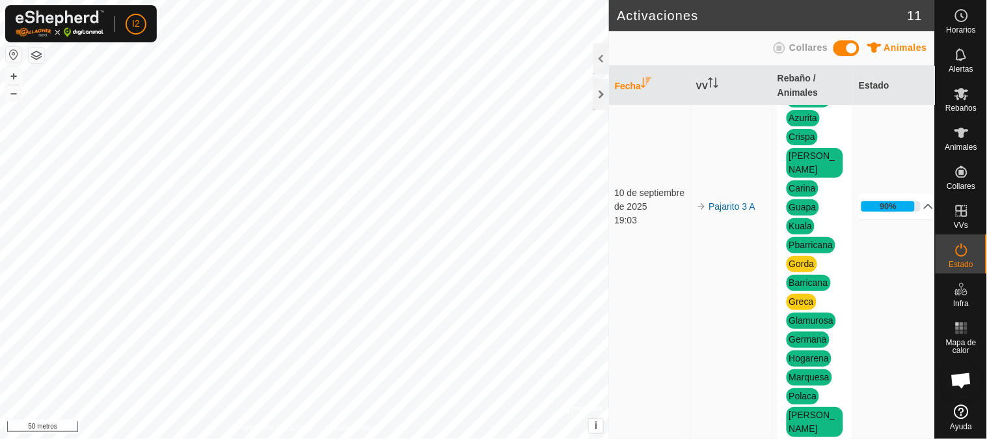
scroll to position [217, 0]
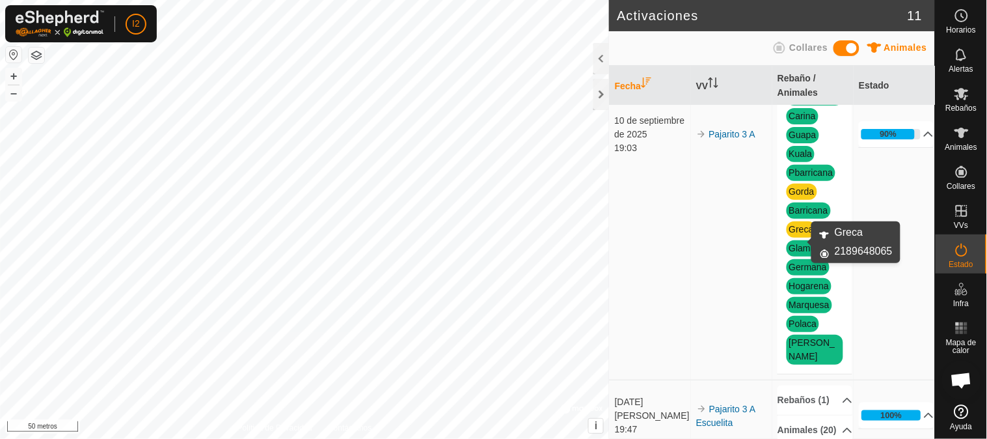
click at [792, 234] on font "Greca" at bounding box center [801, 229] width 25 height 10
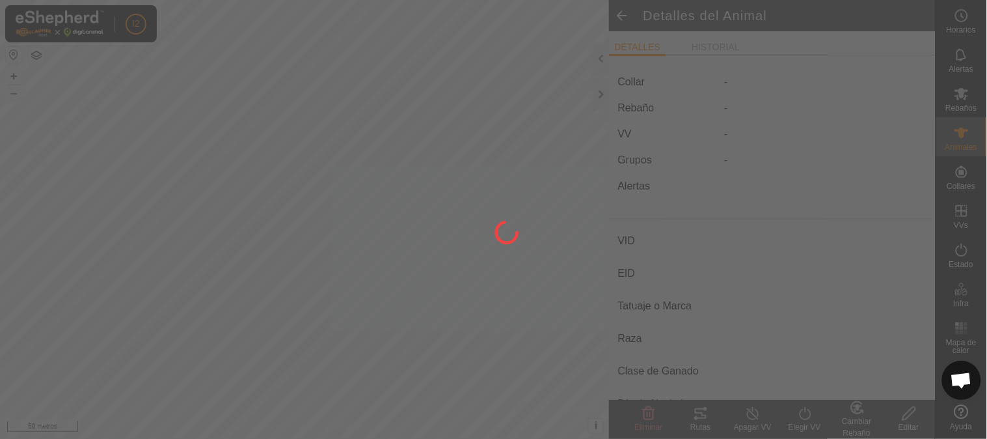
type input "Greca"
type input "111041007681895"
type input "-"
type input "Cruzada"
type input "-"
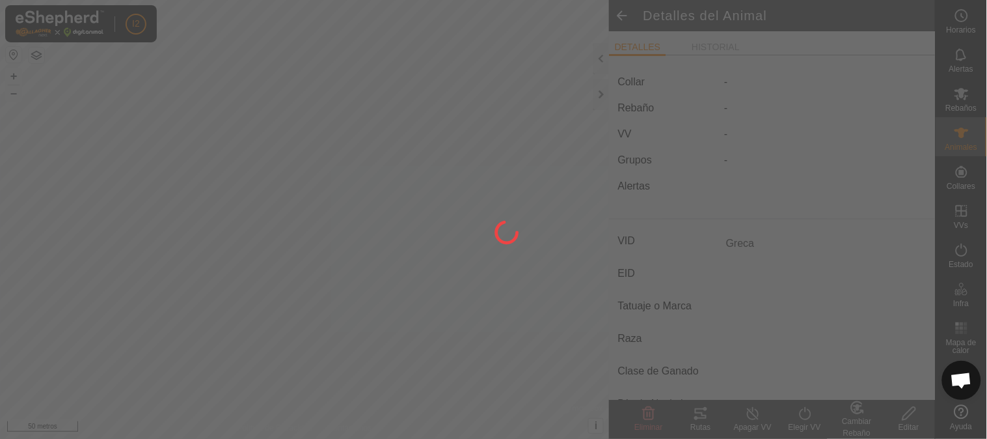
type input "02/2016"
type input "9 years 8 months"
type input "0 kg"
type input "-"
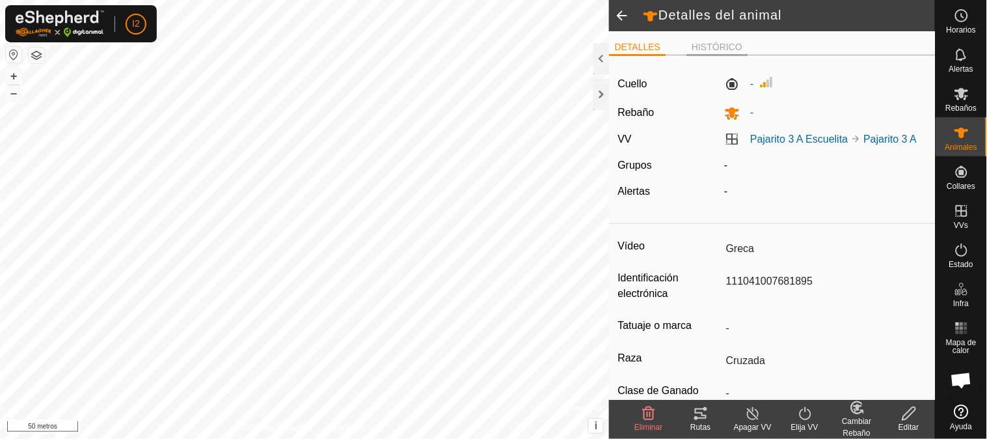
click at [710, 47] on font "HISTÓRICO" at bounding box center [717, 47] width 51 height 10
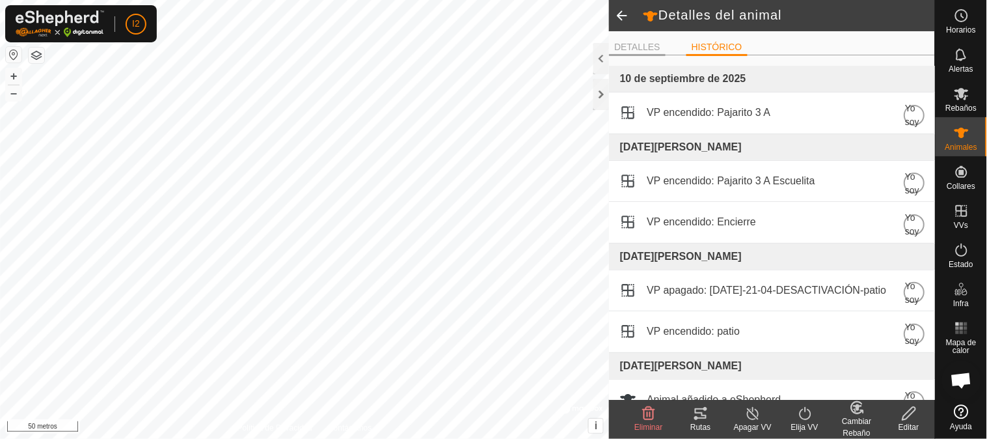
click at [638, 47] on font "DETALLES" at bounding box center [637, 47] width 46 height 10
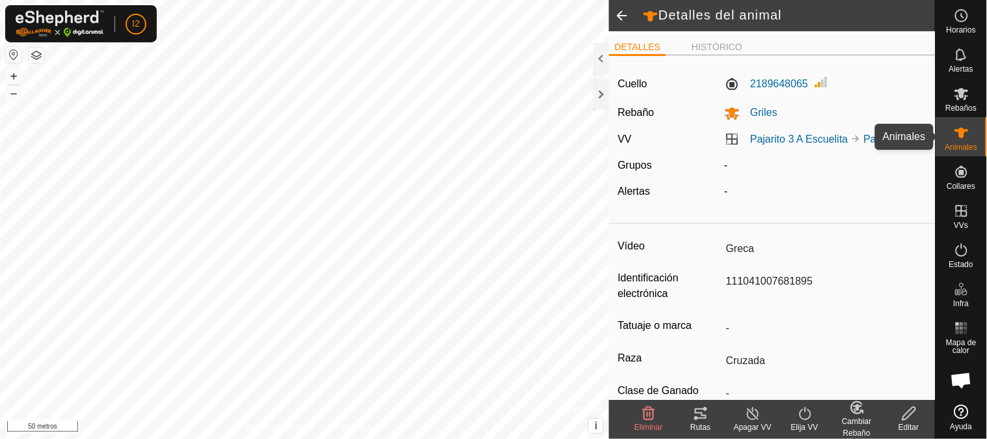
click at [951, 137] on es-animals-svg-icon at bounding box center [961, 132] width 23 height 21
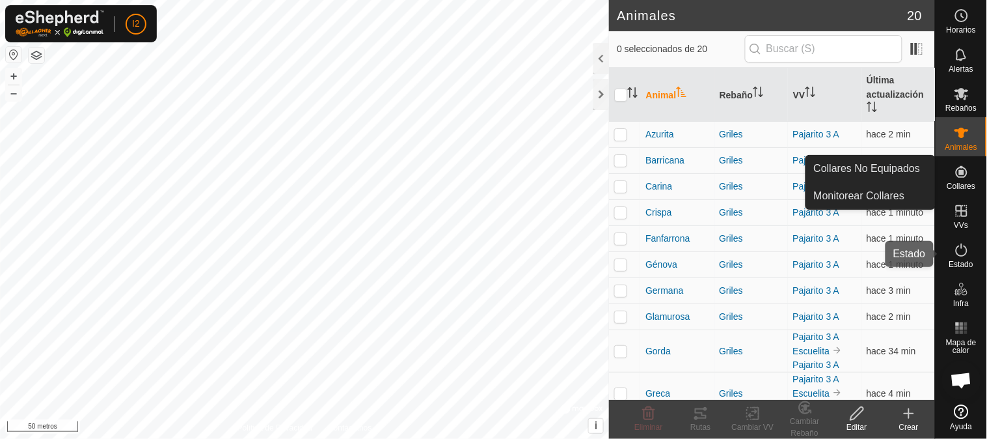
click at [965, 249] on icon at bounding box center [962, 250] width 16 height 16
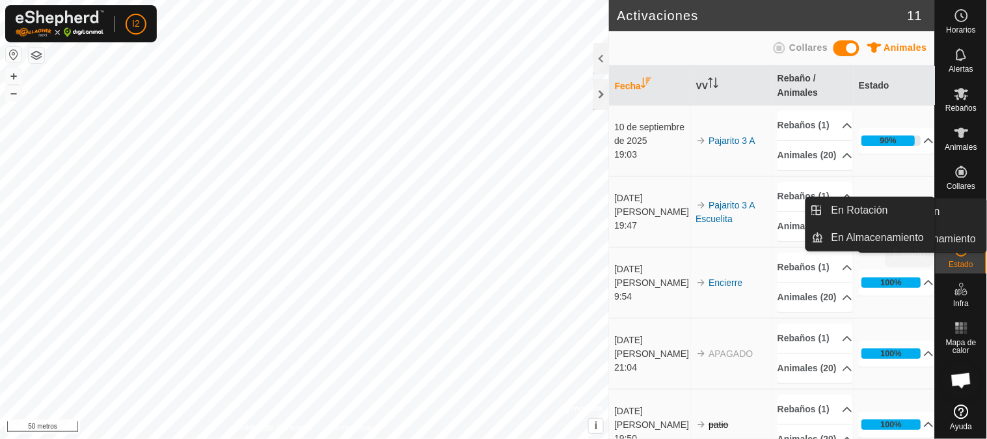
click at [961, 252] on icon at bounding box center [962, 250] width 16 height 16
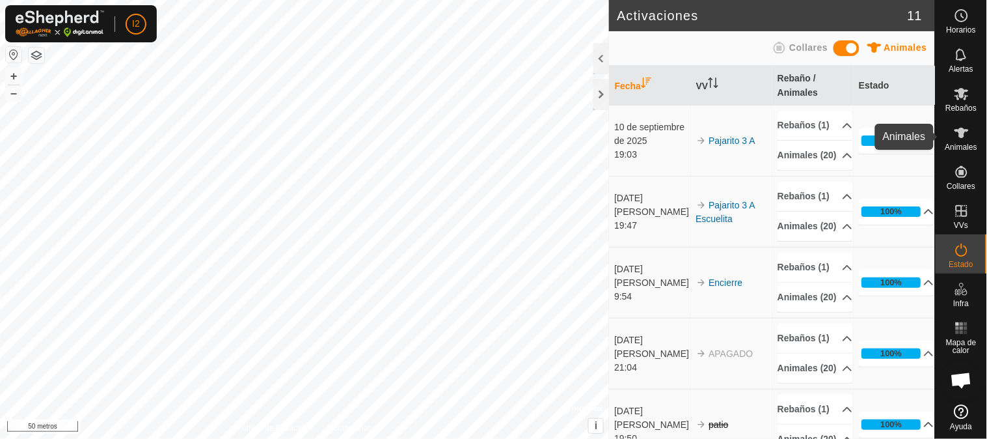
click at [963, 135] on icon at bounding box center [961, 133] width 14 height 10
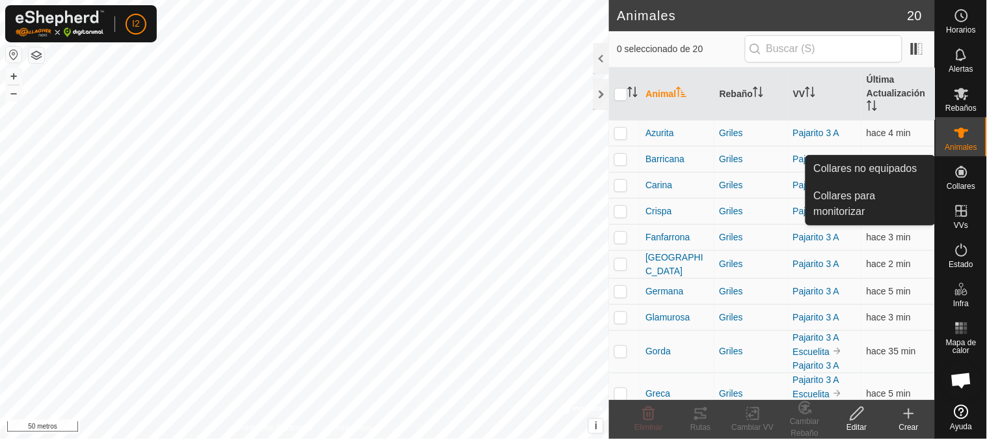
click at [960, 174] on icon at bounding box center [962, 172] width 16 height 16
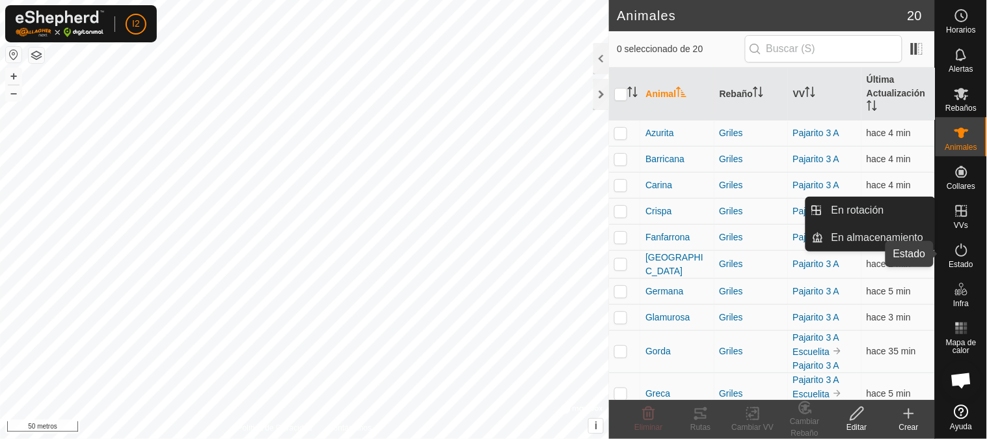
click at [960, 244] on icon at bounding box center [962, 250] width 16 height 16
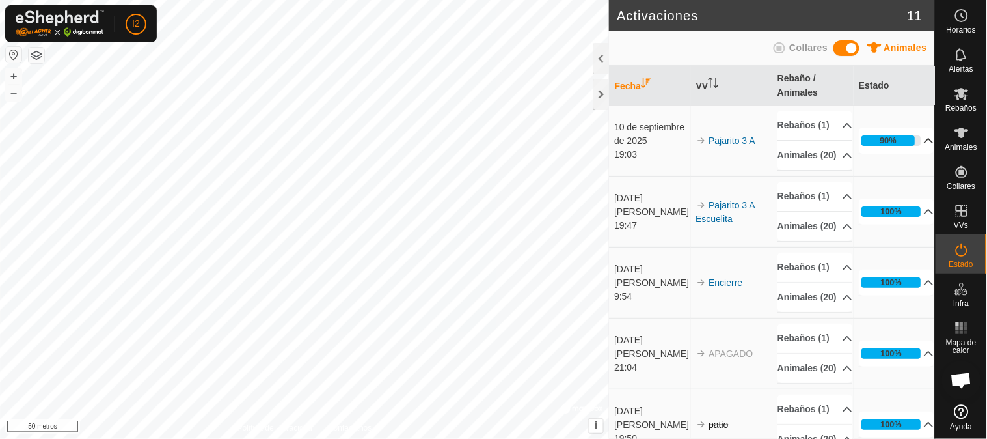
click at [885, 150] on p-accordion-header "90%" at bounding box center [896, 141] width 75 height 26
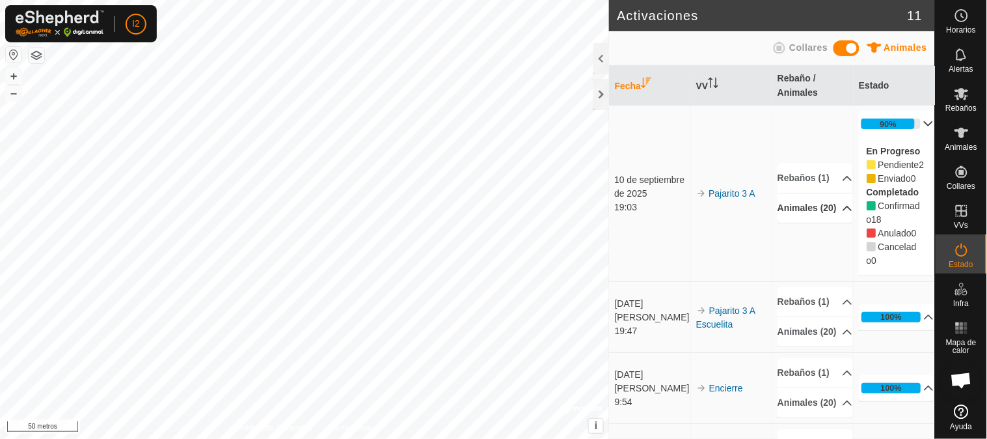
click at [842, 213] on icon at bounding box center [847, 208] width 10 height 10
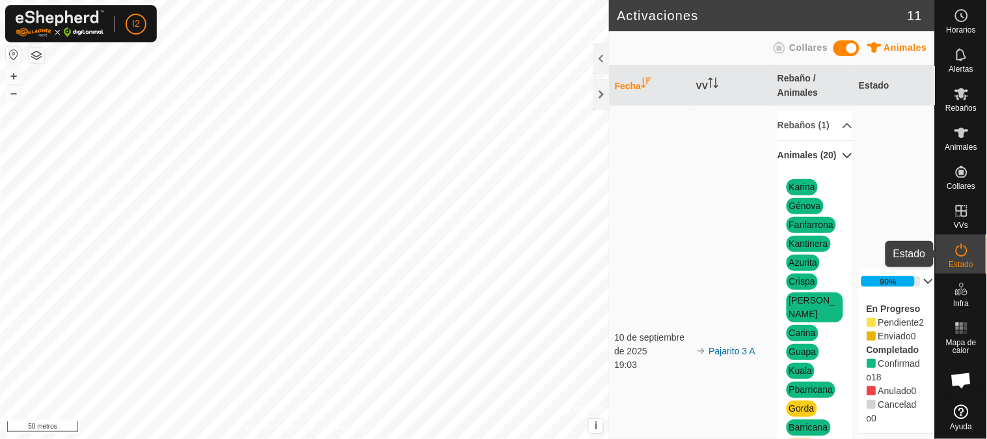
click at [960, 249] on icon at bounding box center [962, 250] width 16 height 16
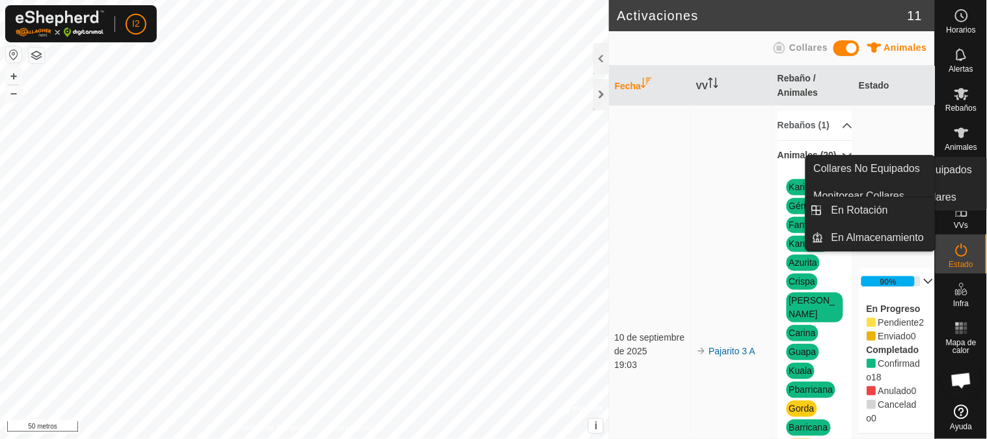
click at [961, 211] on icon at bounding box center [962, 211] width 12 height 12
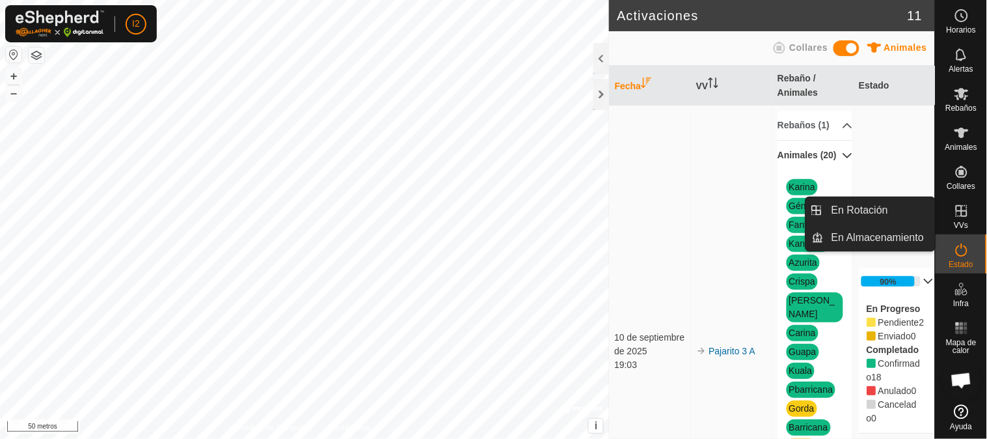
click at [877, 209] on span "En Rotación" at bounding box center [859, 210] width 57 height 16
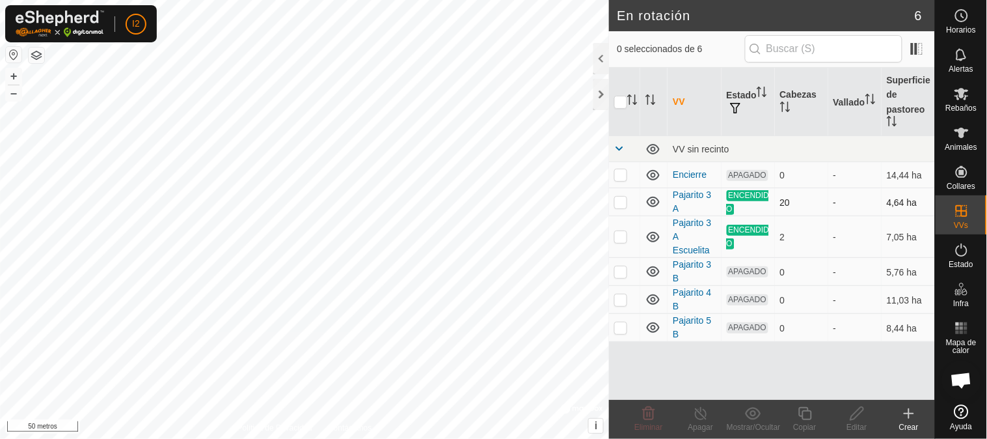
click at [621, 199] on p-checkbox at bounding box center [620, 201] width 13 height 10
click at [621, 203] on p-checkbox at bounding box center [620, 201] width 13 height 10
checkbox input "false"
click at [957, 254] on icon at bounding box center [962, 249] width 12 height 13
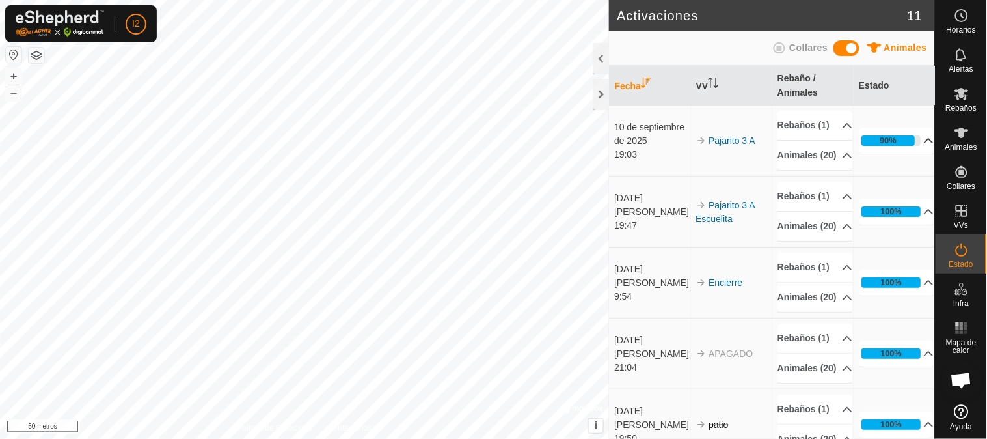
click at [880, 145] on font "90%" at bounding box center [888, 140] width 17 height 10
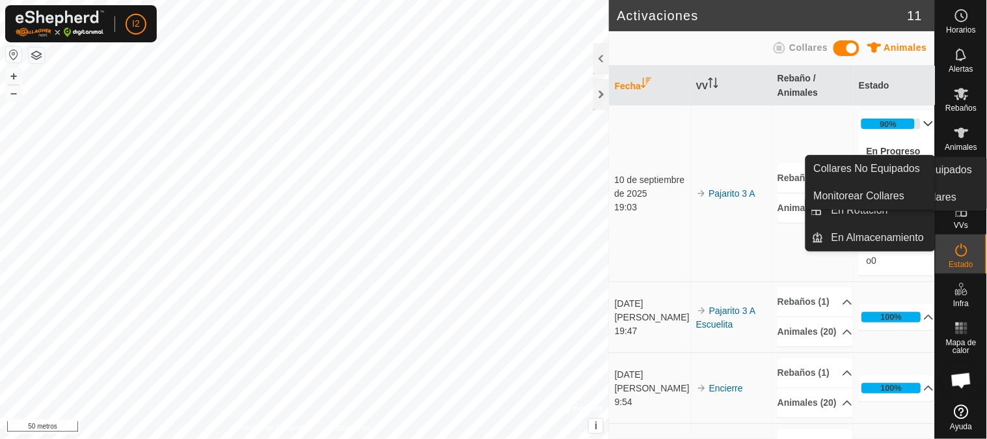
click at [959, 176] on icon at bounding box center [962, 172] width 12 height 12
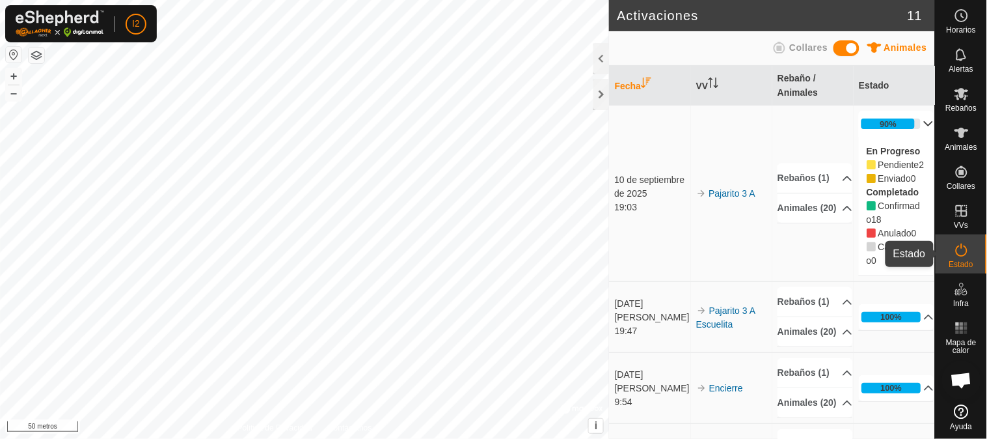
click at [956, 248] on icon at bounding box center [962, 250] width 16 height 16
click at [961, 262] on font "Estado" at bounding box center [961, 264] width 24 height 9
click at [952, 96] on es-mob-svg-icon at bounding box center [961, 93] width 23 height 21
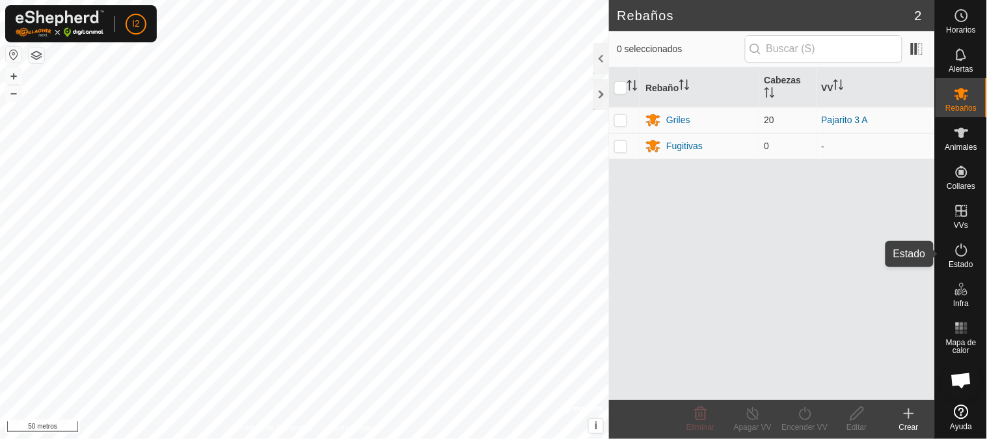
click at [958, 252] on icon at bounding box center [962, 249] width 12 height 13
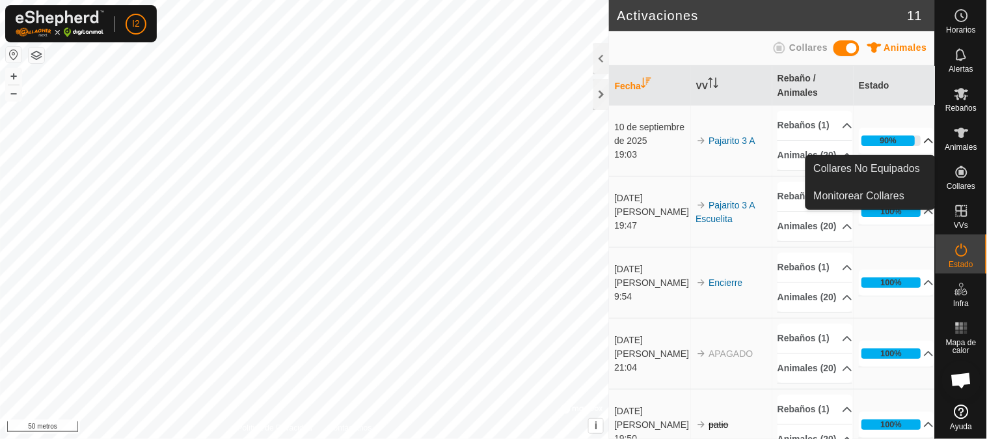
click at [901, 146] on div "90%" at bounding box center [891, 140] width 60 height 10
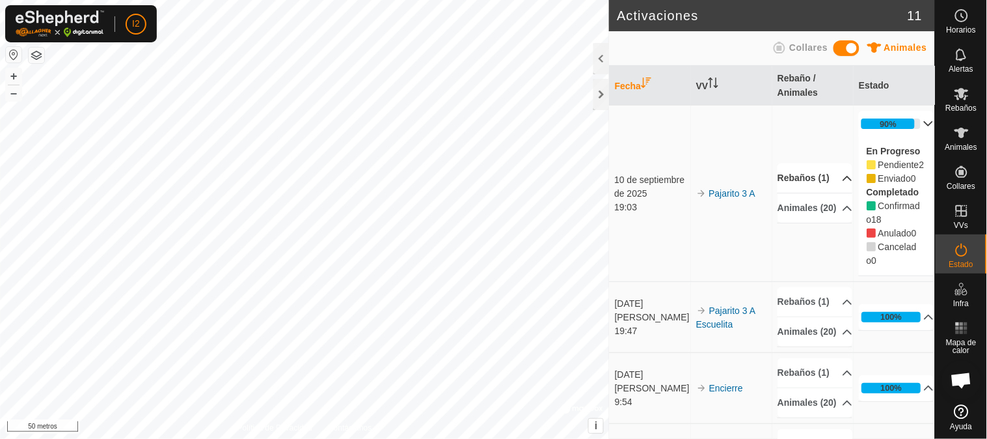
click at [796, 171] on p-accordion-header "Rebaños (1)" at bounding box center [814, 177] width 75 height 29
click at [798, 226] on font "Animales (20)" at bounding box center [806, 225] width 59 height 10
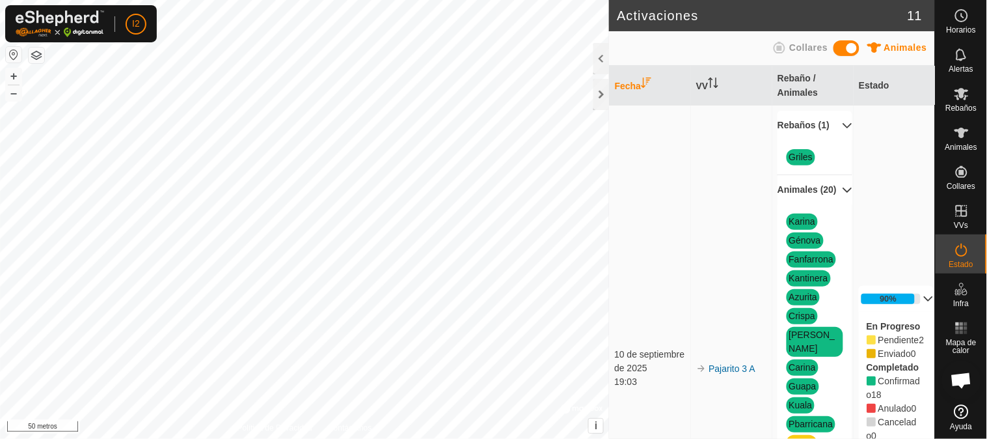
click at [825, 196] on font "Animales (20)" at bounding box center [806, 190] width 59 height 14
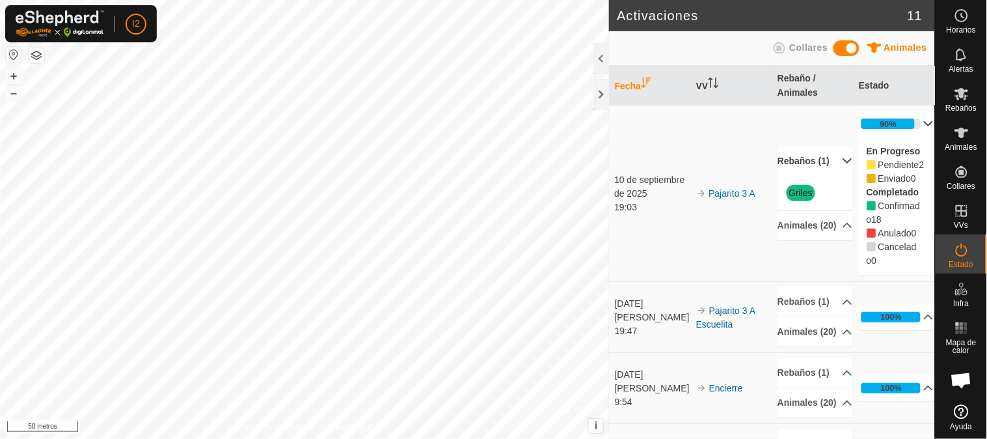
click at [923, 122] on icon at bounding box center [928, 123] width 10 height 10
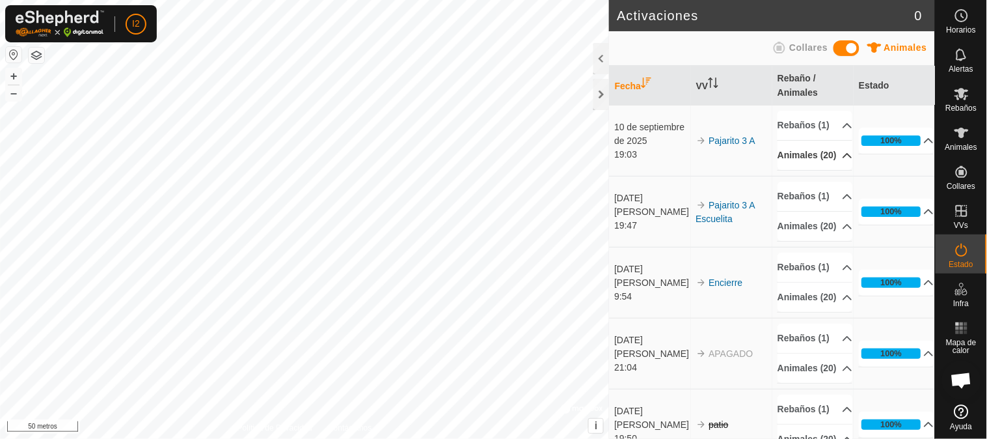
click at [822, 162] on font "Animales (20)" at bounding box center [806, 155] width 59 height 14
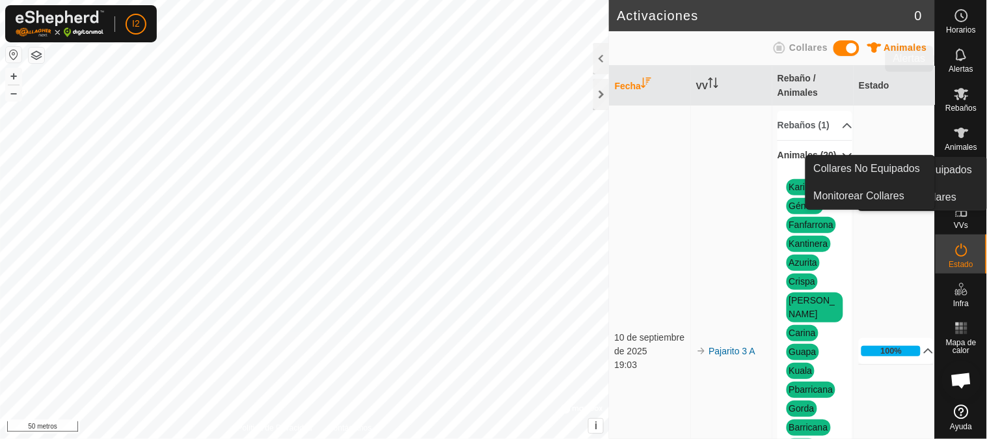
click at [964, 60] on icon at bounding box center [962, 55] width 16 height 16
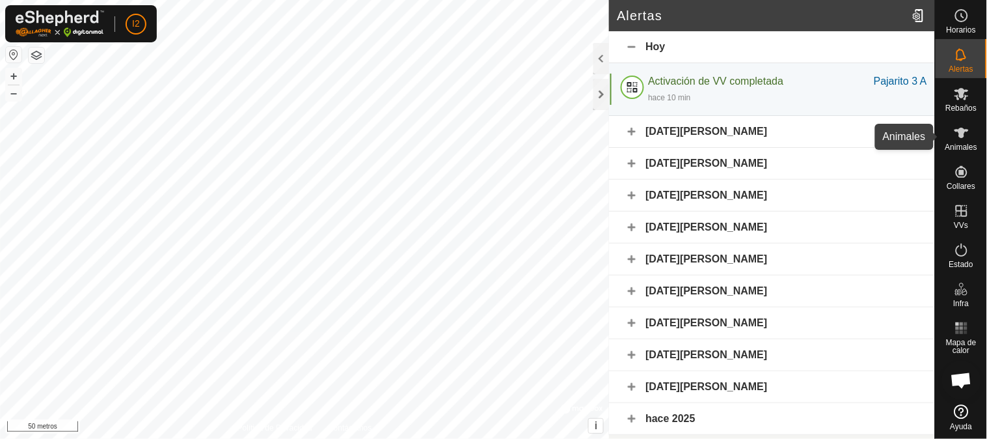
click at [964, 137] on icon at bounding box center [962, 133] width 16 height 16
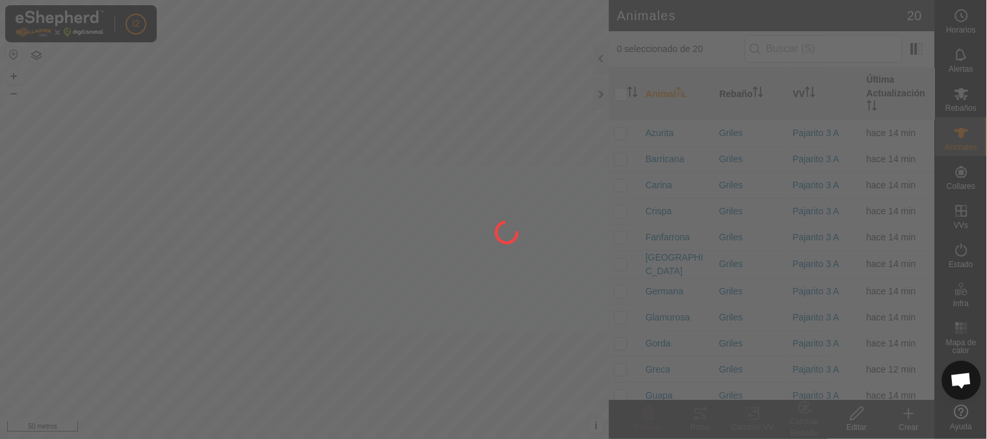
click at [963, 59] on div at bounding box center [493, 219] width 987 height 439
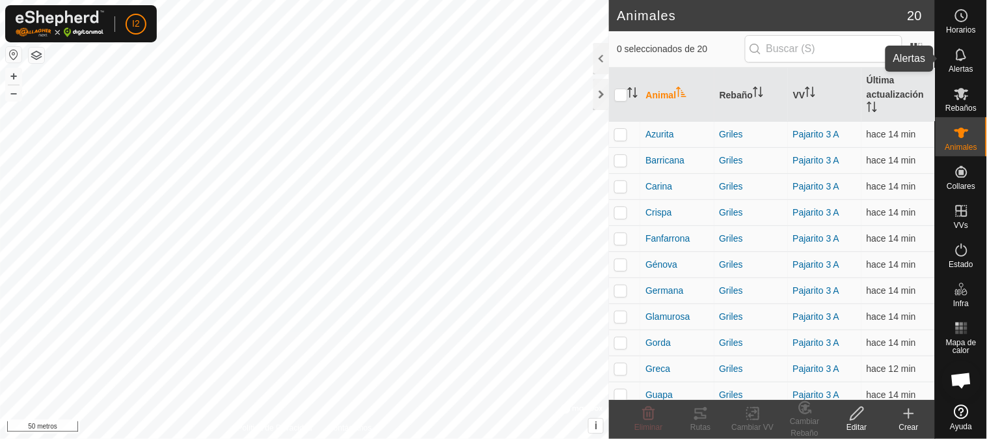
click at [958, 60] on icon at bounding box center [961, 54] width 10 height 12
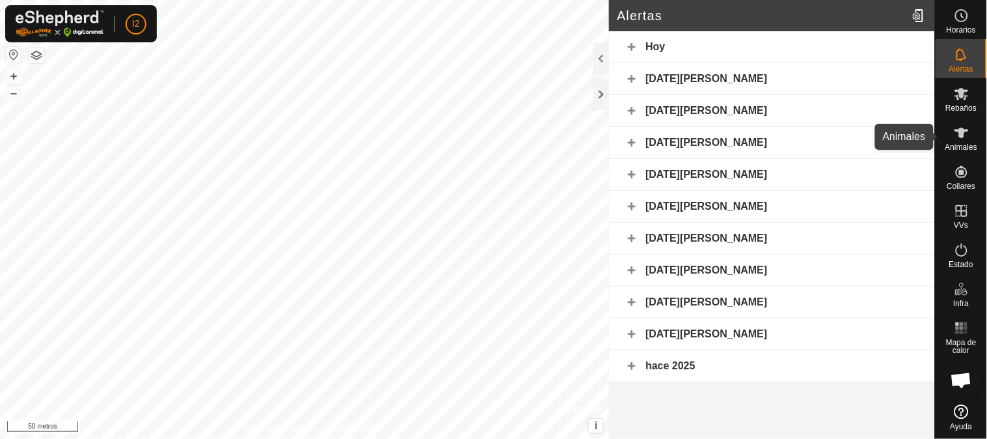
click at [959, 131] on icon at bounding box center [961, 133] width 14 height 10
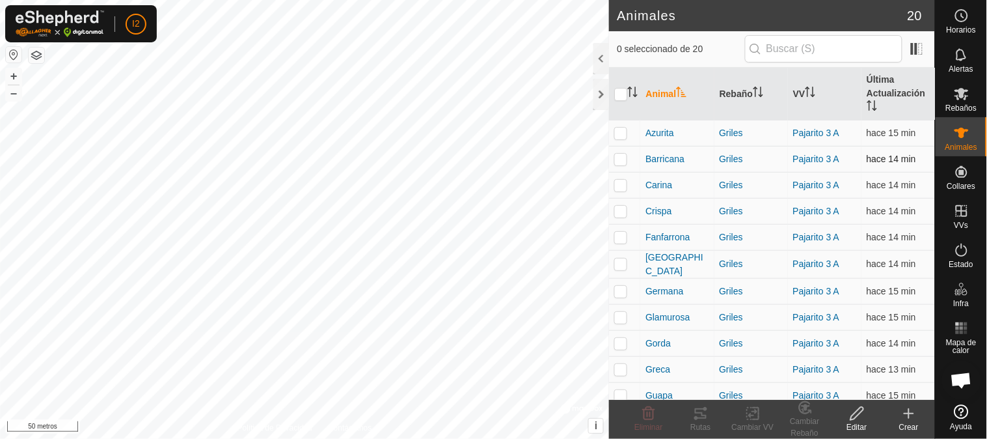
click at [620, 159] on p-checkbox at bounding box center [620, 159] width 13 height 10
checkbox input "true"
click at [621, 187] on p-checkbox at bounding box center [620, 186] width 13 height 10
checkbox input "true"
click at [701, 414] on icon at bounding box center [701, 413] width 16 height 16
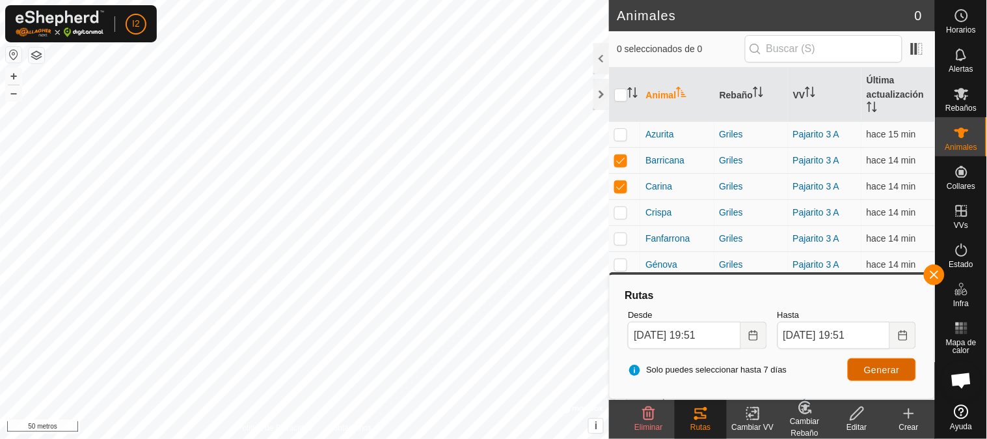
click at [892, 368] on font "Generar" at bounding box center [882, 369] width 36 height 10
click at [621, 155] on p-tablecheckbox at bounding box center [620, 160] width 13 height 10
checkbox input "false"
click at [865, 362] on button "Generar" at bounding box center [882, 369] width 68 height 23
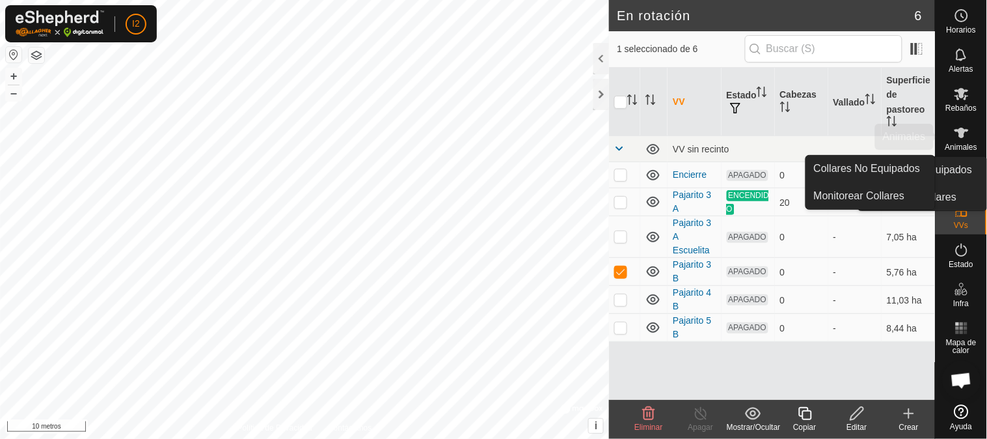
click at [951, 135] on es-animals-svg-icon at bounding box center [961, 132] width 23 height 21
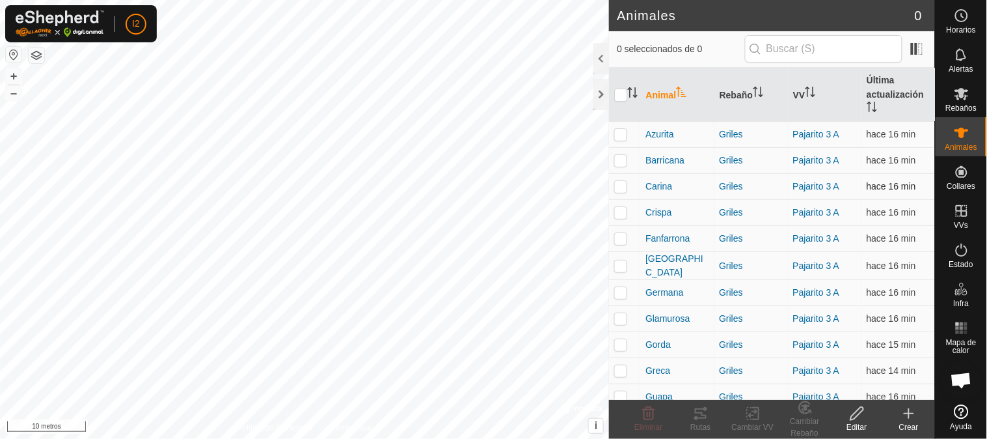
click at [618, 185] on p-checkbox at bounding box center [620, 186] width 13 height 10
checkbox input "true"
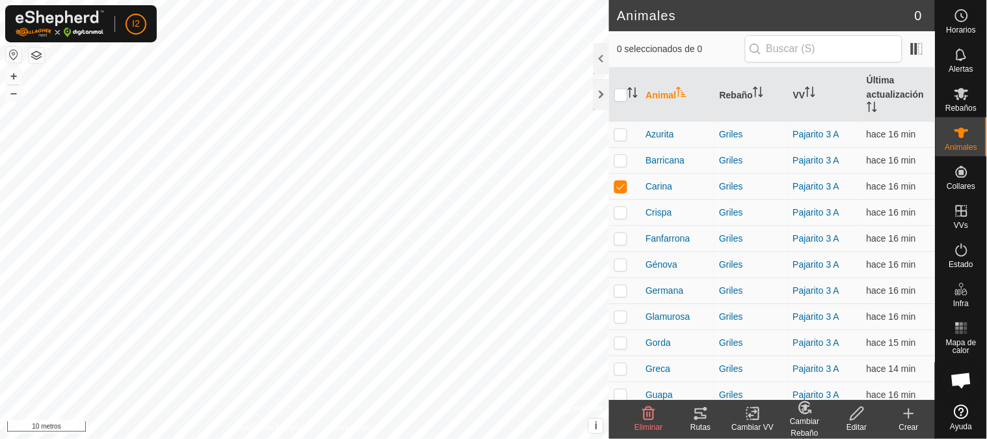
click at [701, 421] on div "Rutas" at bounding box center [701, 427] width 52 height 12
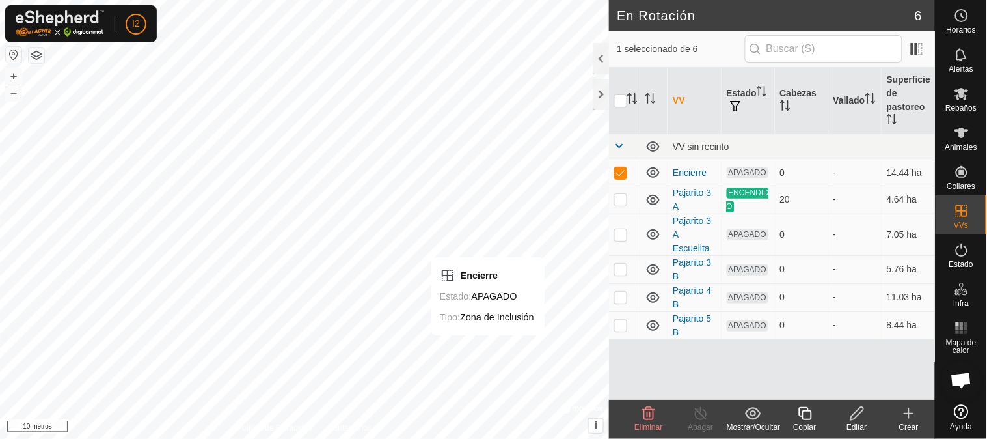
checkbox input "true"
checkbox input "false"
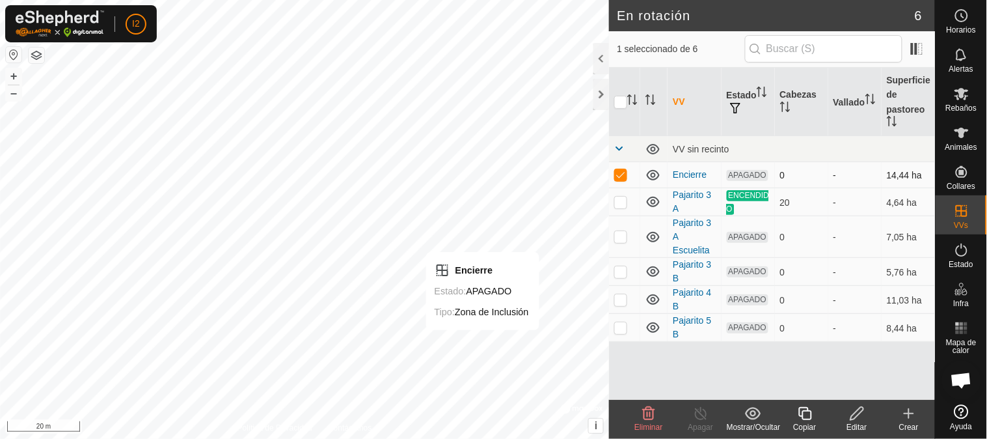
click at [620, 176] on p-checkbox at bounding box center [620, 174] width 13 height 10
checkbox input "false"
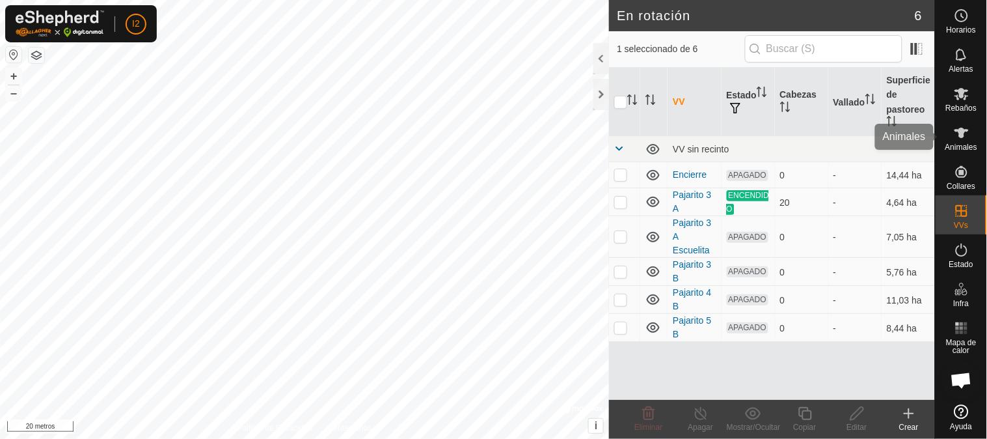
click at [964, 139] on icon at bounding box center [962, 133] width 16 height 16
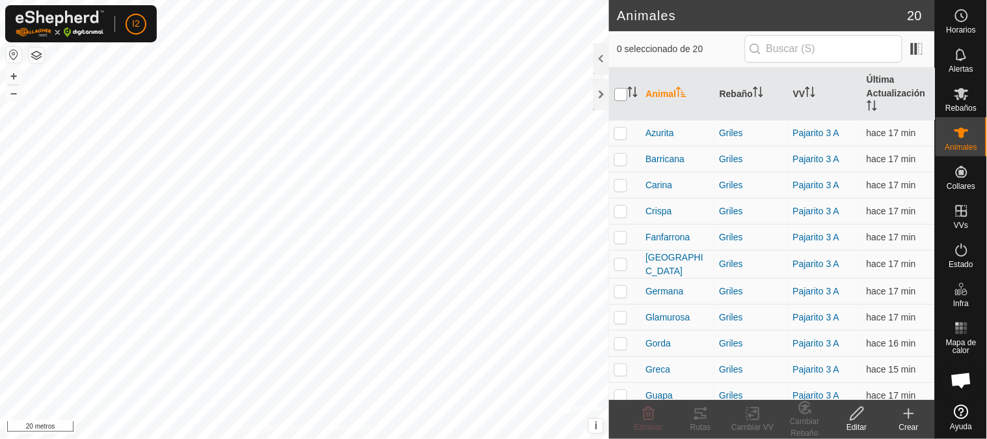
click at [619, 94] on input "checkbox" at bounding box center [620, 94] width 13 height 13
checkbox input "true"
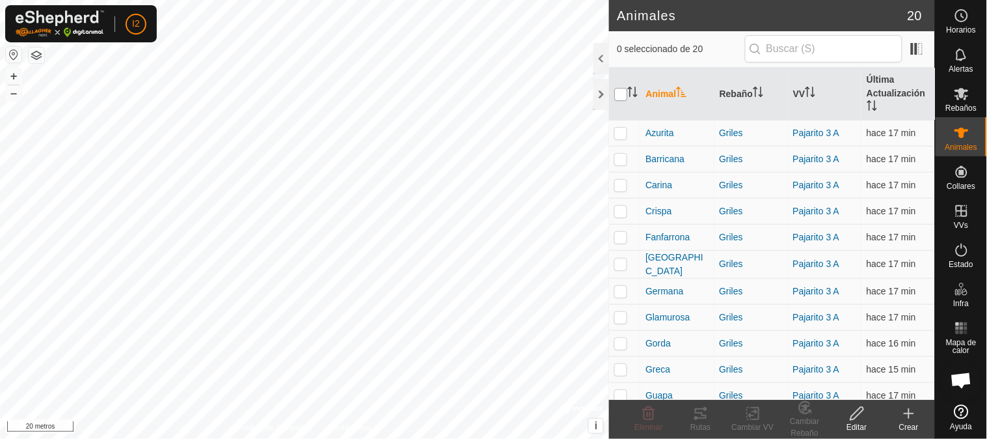
checkbox input "true"
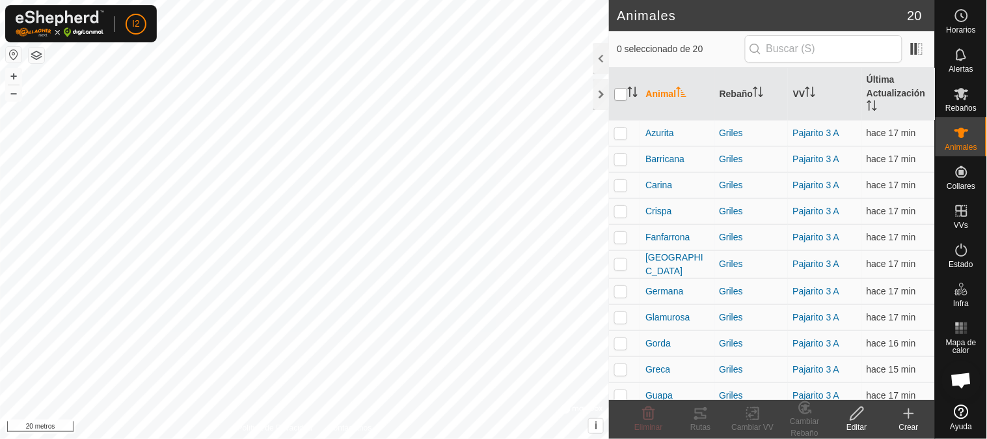
checkbox input "true"
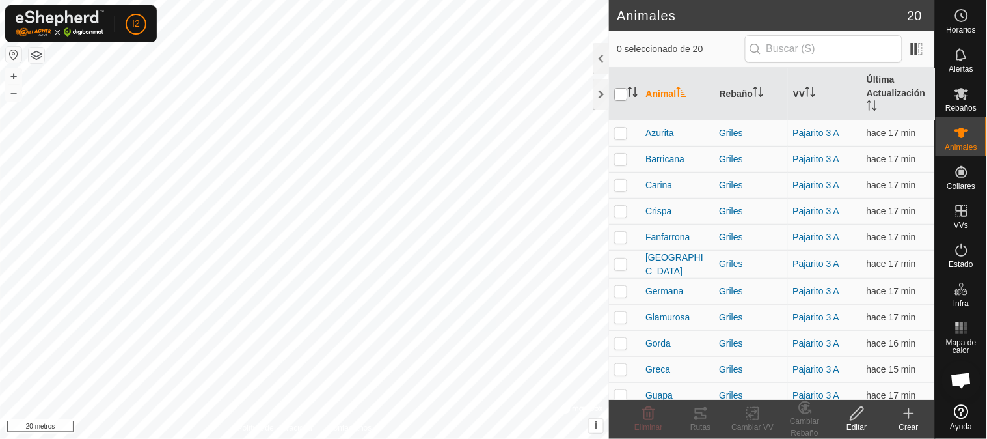
checkbox input "true"
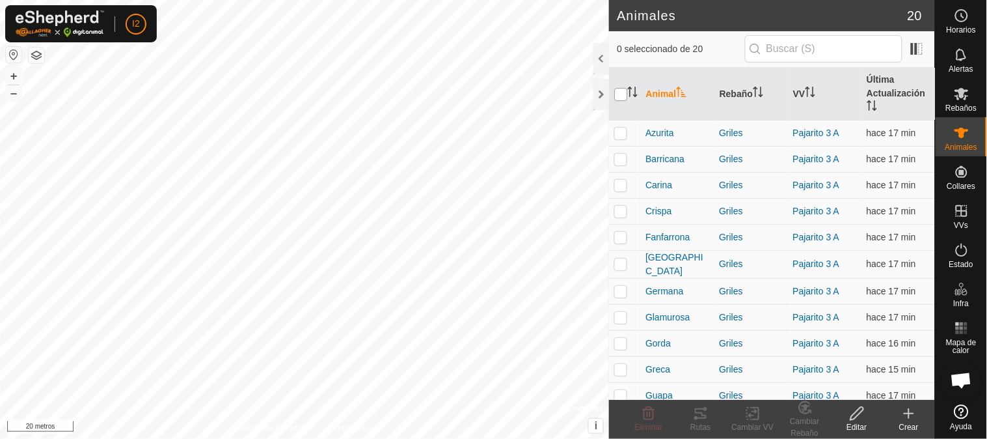
checkbox input "true"
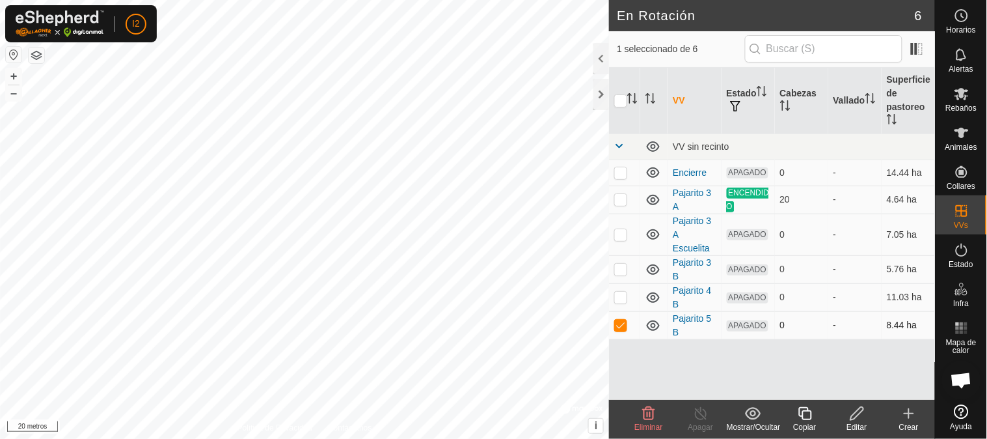
click at [623, 324] on p-checkbox at bounding box center [620, 324] width 13 height 10
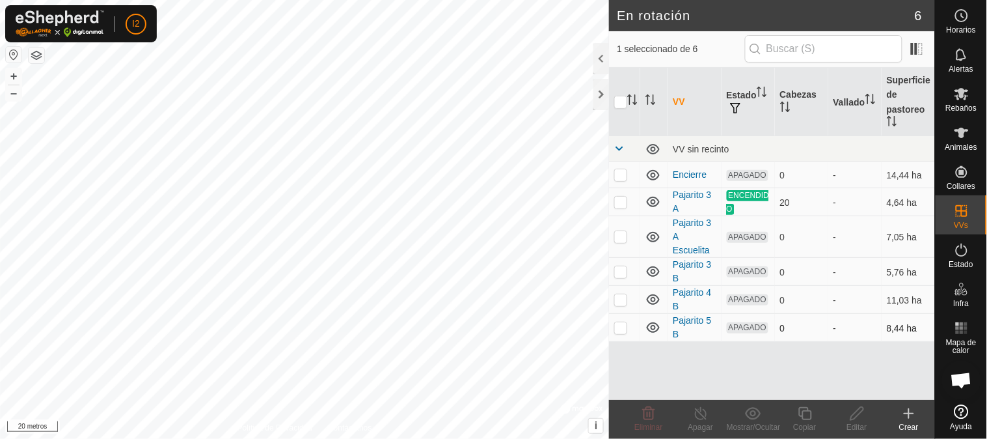
click at [621, 326] on p-checkbox at bounding box center [620, 327] width 13 height 10
click at [619, 332] on td at bounding box center [624, 328] width 31 height 28
checkbox input "false"
click at [632, 362] on div "VV Estado Cabezas Vallado Superficie de pastoreo VV sin recinto Encierre APAGAD…" at bounding box center [772, 234] width 326 height 332
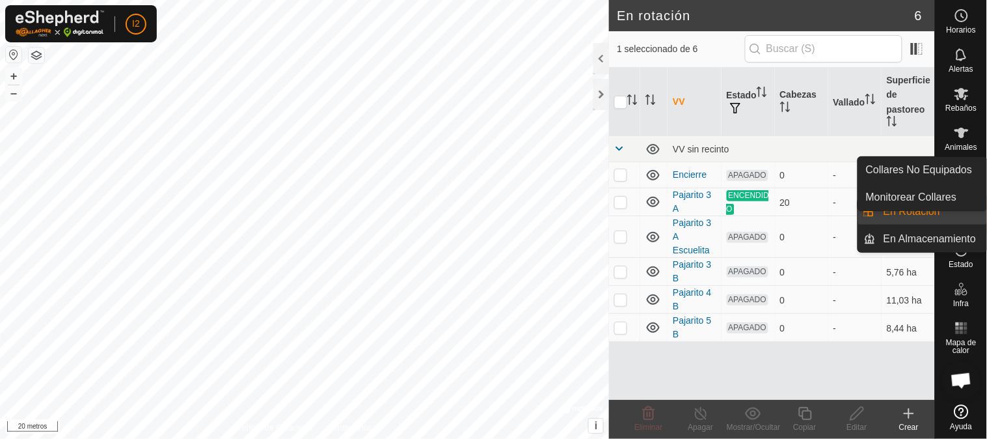
click at [952, 144] on font "Animales" at bounding box center [961, 146] width 32 height 9
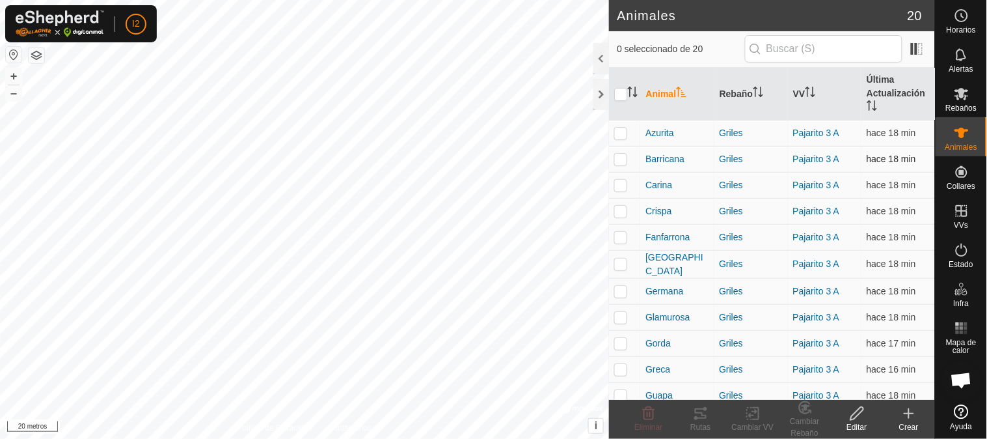
click at [623, 155] on p-checkbox at bounding box center [620, 159] width 13 height 10
click at [701, 419] on icon at bounding box center [701, 413] width 16 height 16
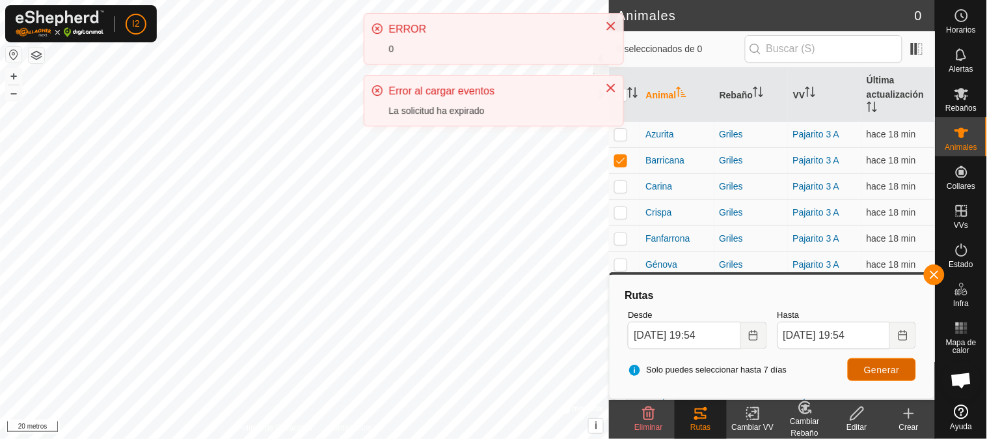
click at [862, 368] on button "Generar" at bounding box center [882, 369] width 68 height 23
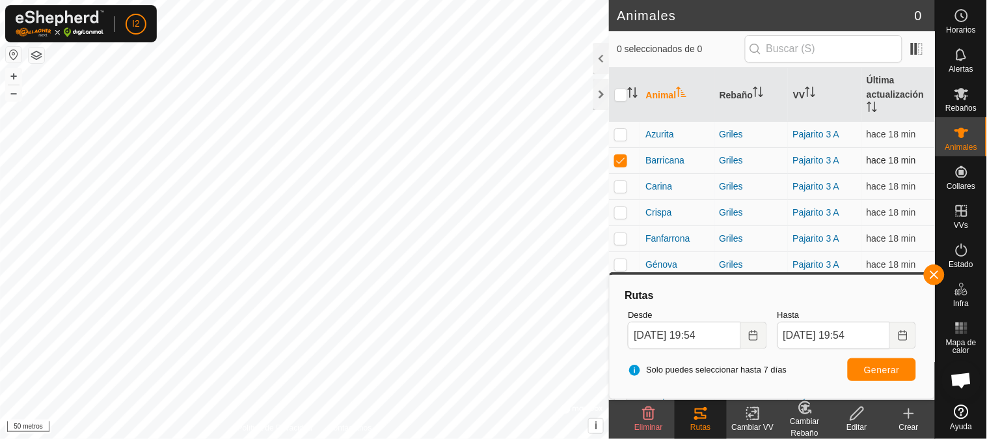
click at [623, 163] on p-checkbox at bounding box center [620, 160] width 13 height 10
checkbox input "false"
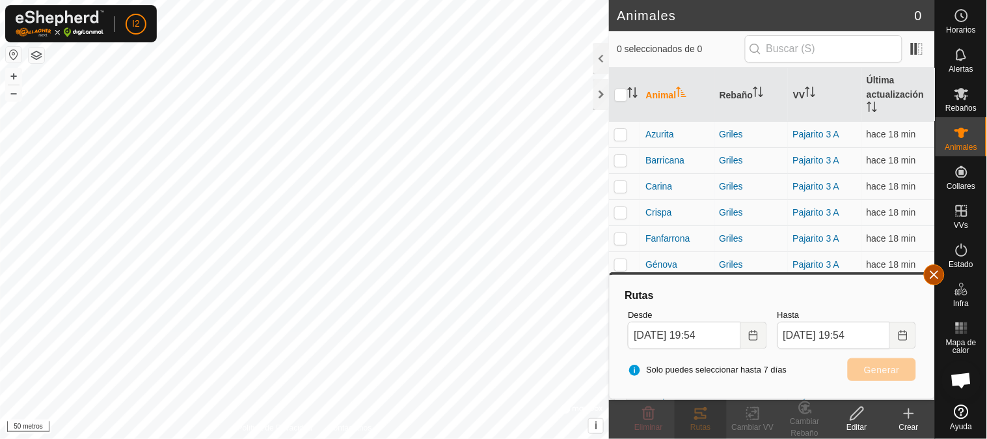
click at [932, 278] on span "button" at bounding box center [934, 274] width 10 height 10
